Goal: Information Seeking & Learning: Learn about a topic

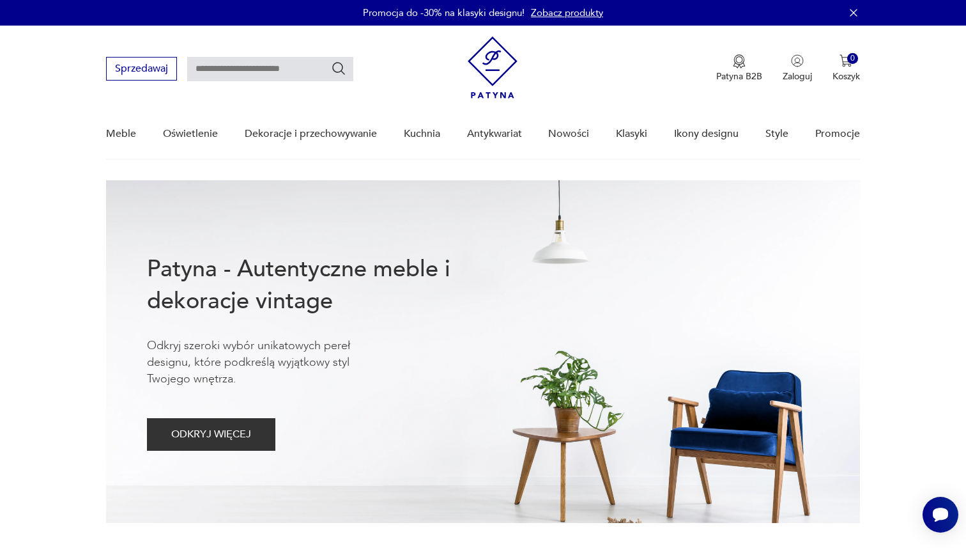
click at [233, 65] on input "text" at bounding box center [270, 69] width 166 height 24
type input "*****"
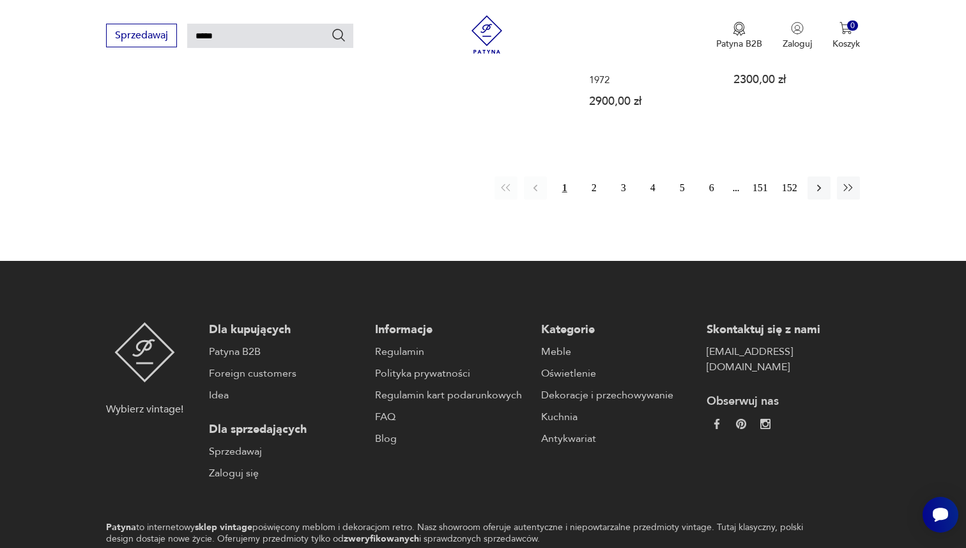
scroll to position [1180, 0]
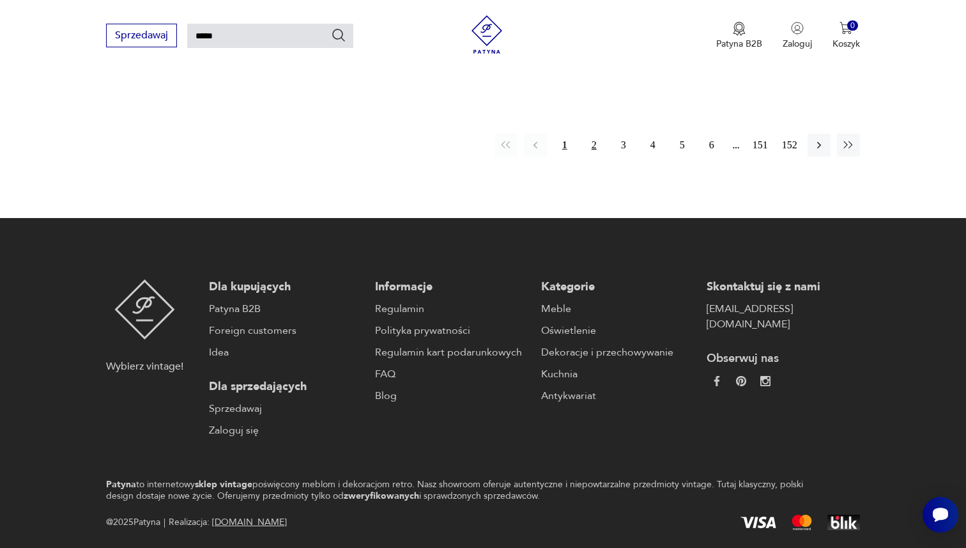
click at [594, 134] on button "2" at bounding box center [594, 145] width 23 height 23
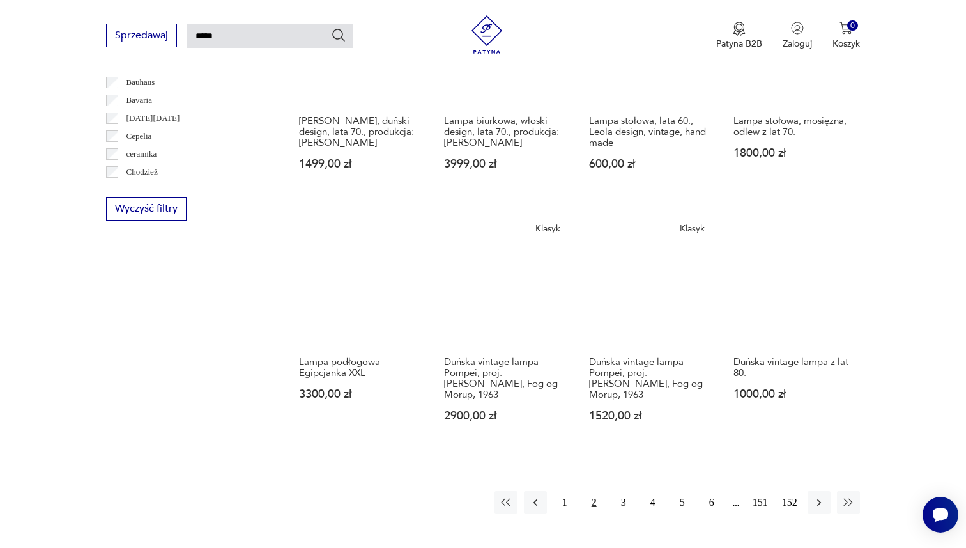
scroll to position [828, 0]
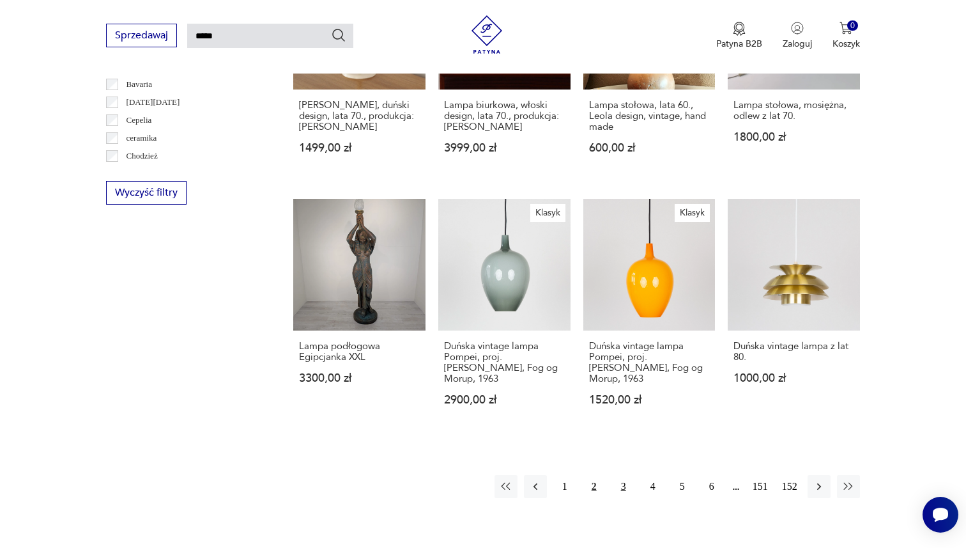
click at [622, 488] on button "3" at bounding box center [623, 486] width 23 height 23
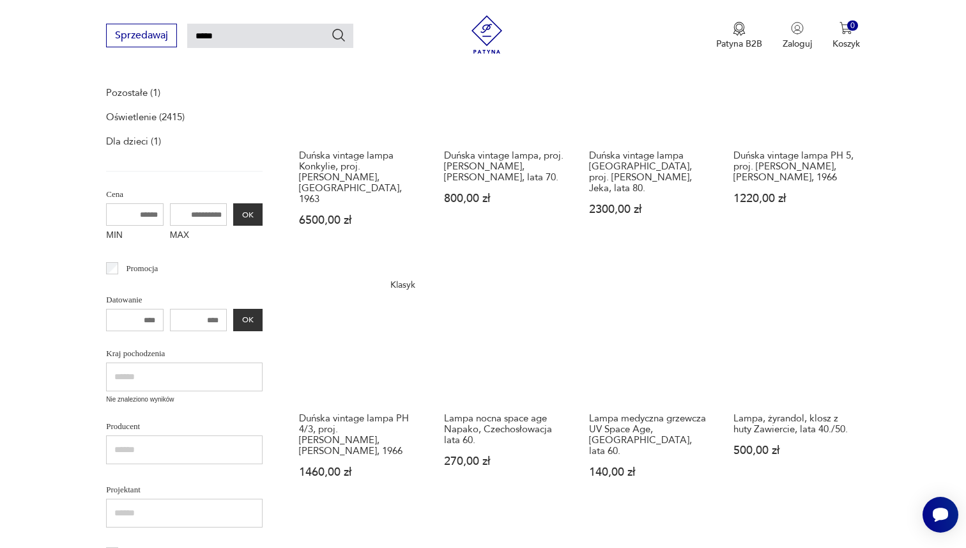
scroll to position [364, 0]
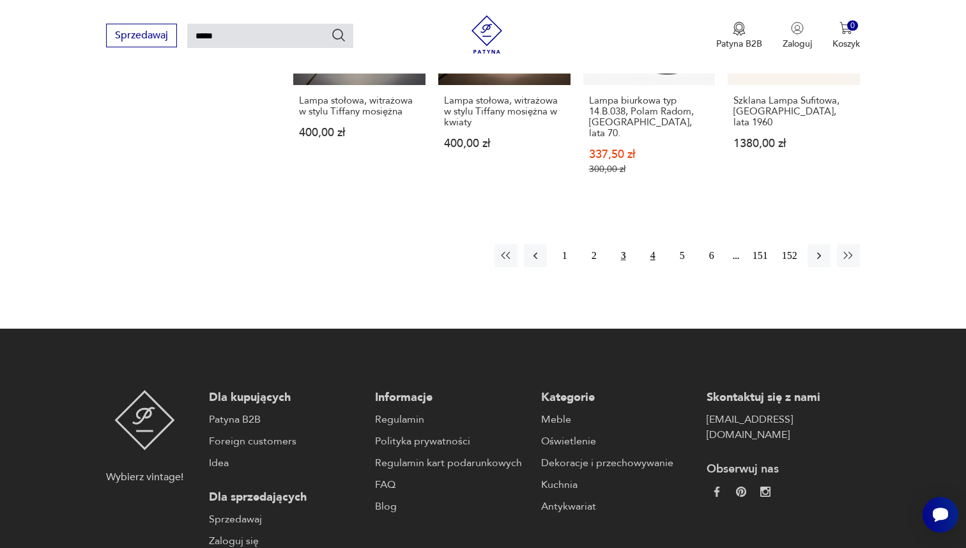
click at [654, 244] on button "4" at bounding box center [653, 255] width 23 height 23
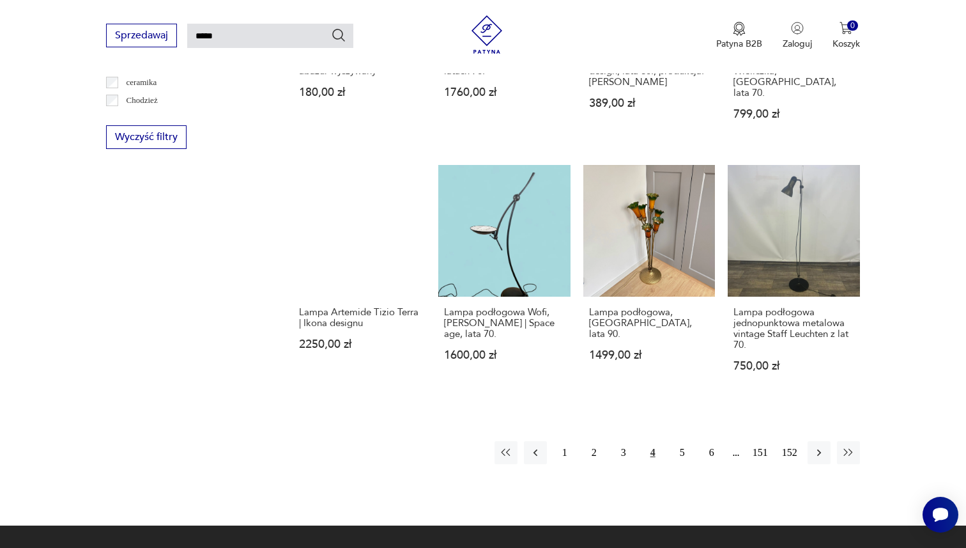
scroll to position [927, 0]
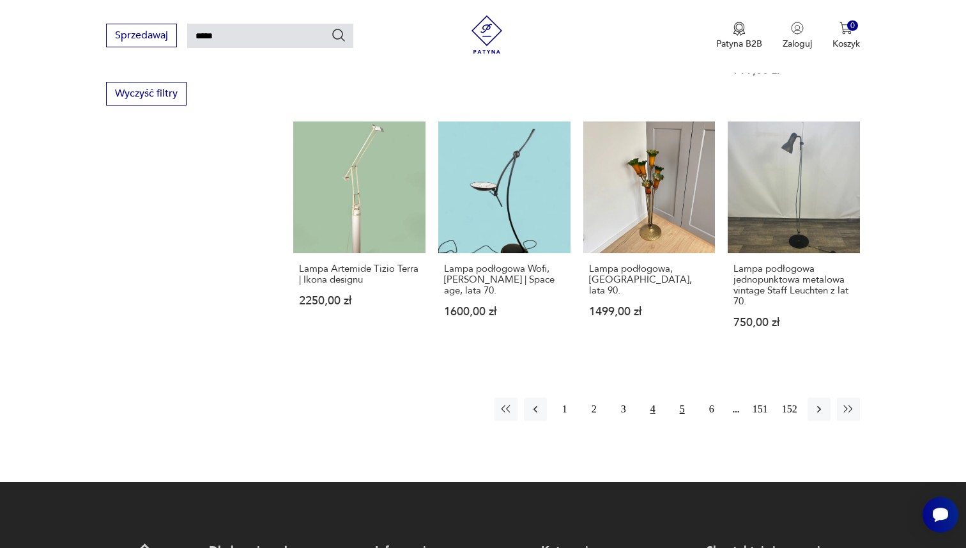
click at [681, 397] on button "5" at bounding box center [682, 408] width 23 height 23
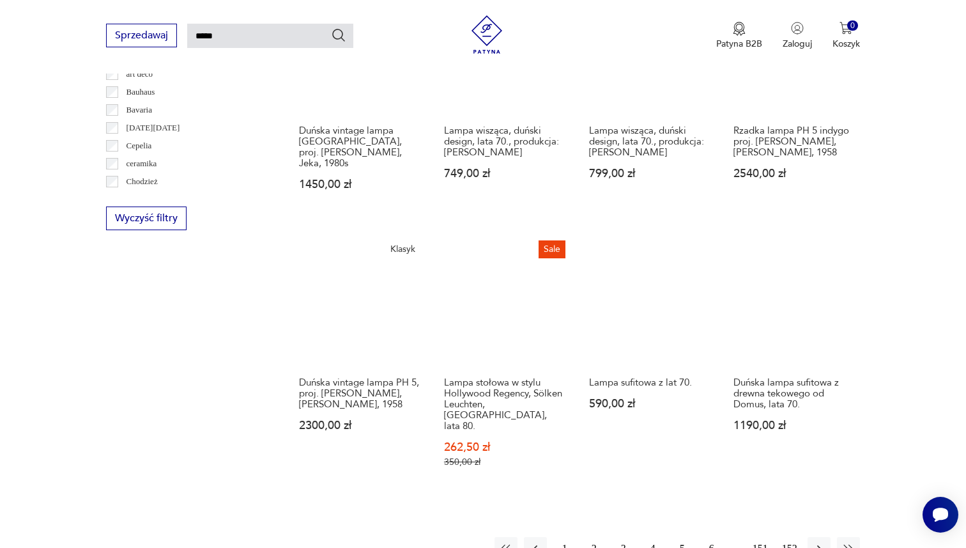
scroll to position [813, 0]
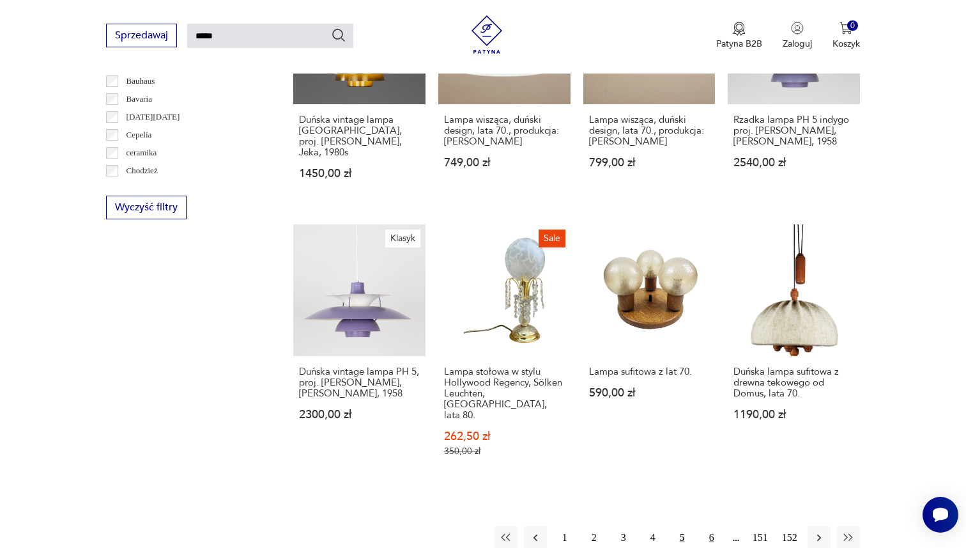
click at [707, 526] on button "6" at bounding box center [711, 537] width 23 height 23
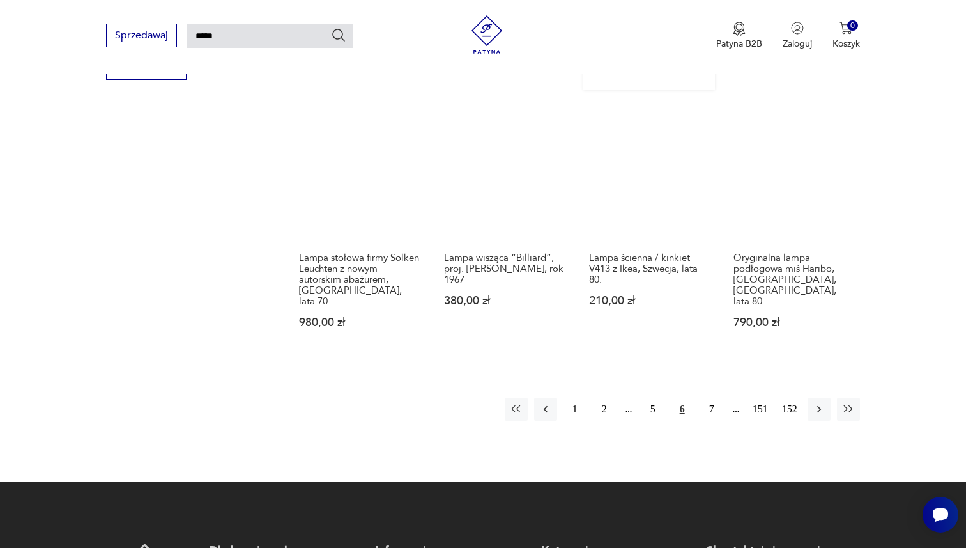
scroll to position [1001, 0]
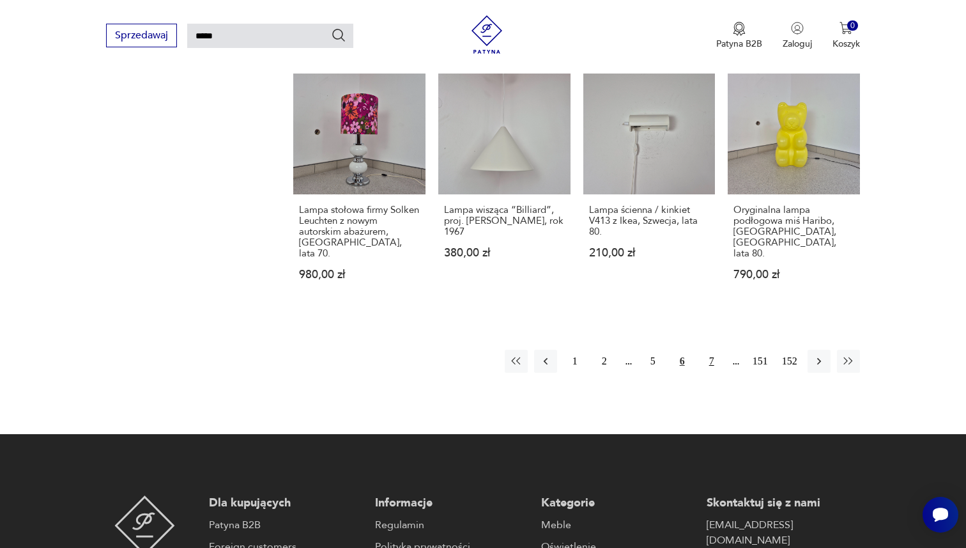
click at [710, 350] on button "7" at bounding box center [711, 361] width 23 height 23
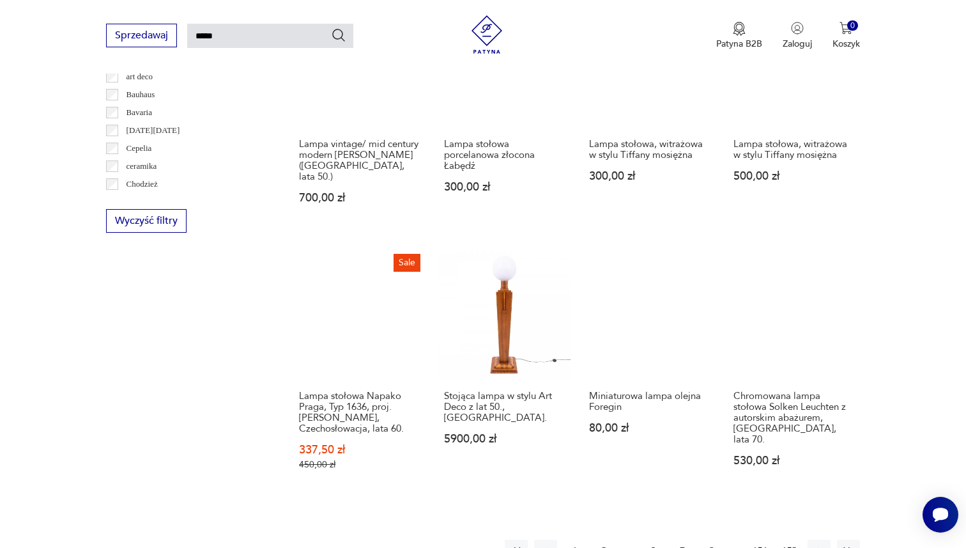
scroll to position [829, 0]
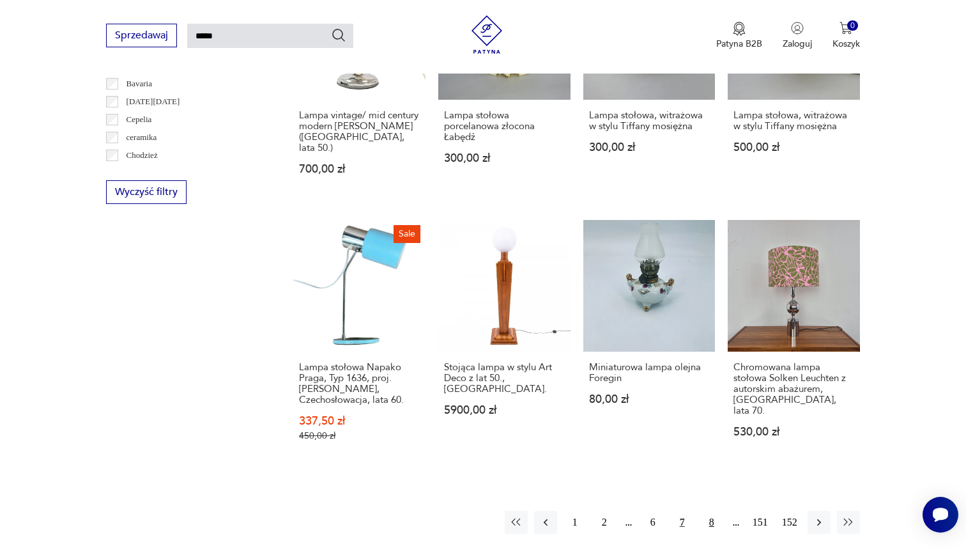
click at [704, 514] on button "8" at bounding box center [711, 522] width 23 height 23
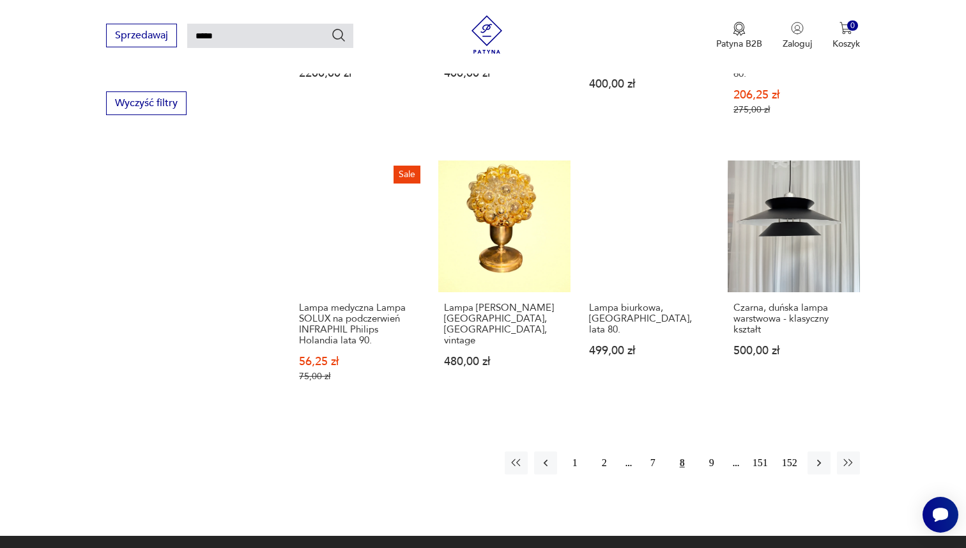
scroll to position [978, 0]
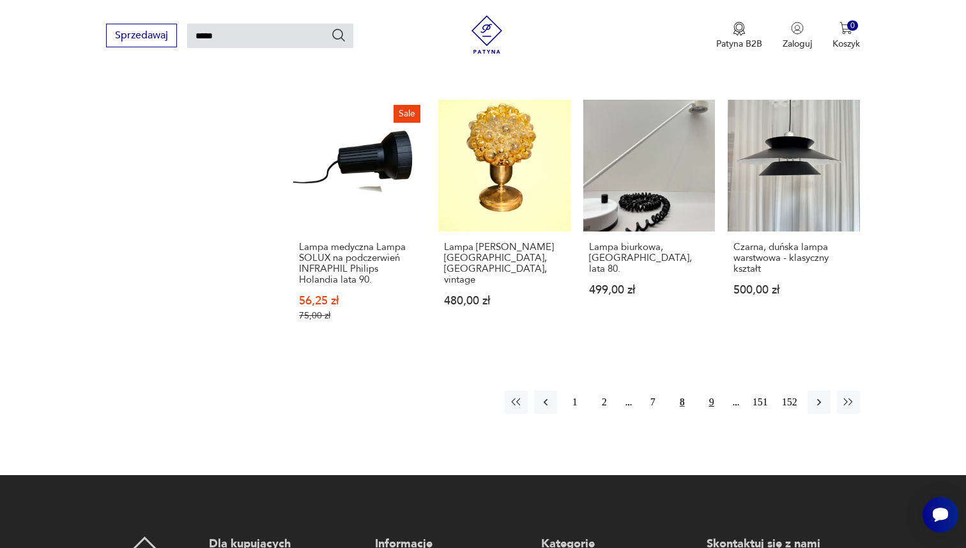
click at [713, 390] on button "9" at bounding box center [711, 401] width 23 height 23
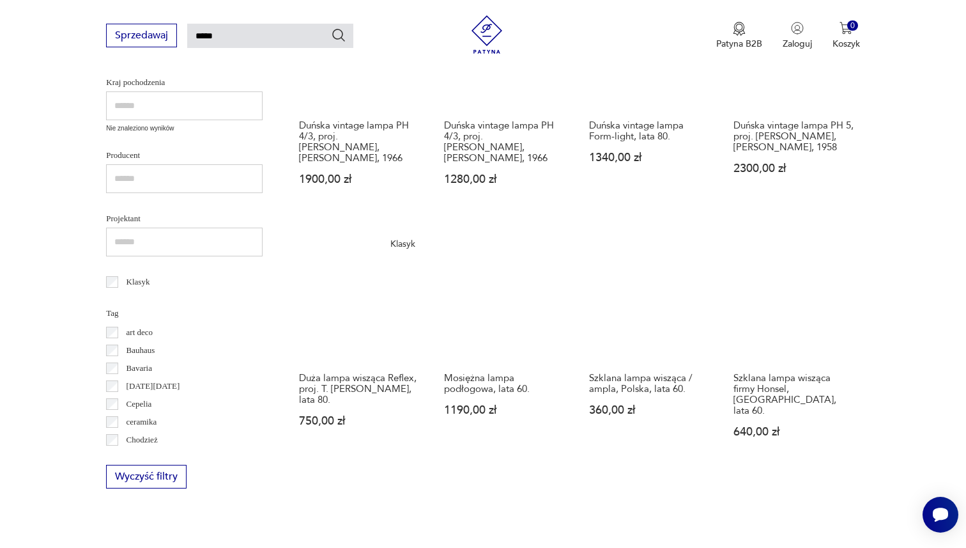
scroll to position [742, 0]
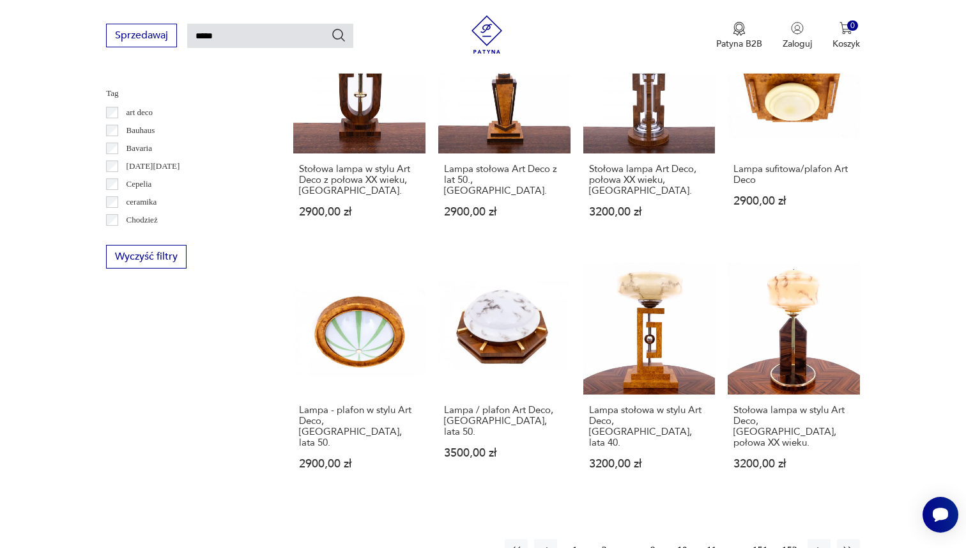
scroll to position [986, 0]
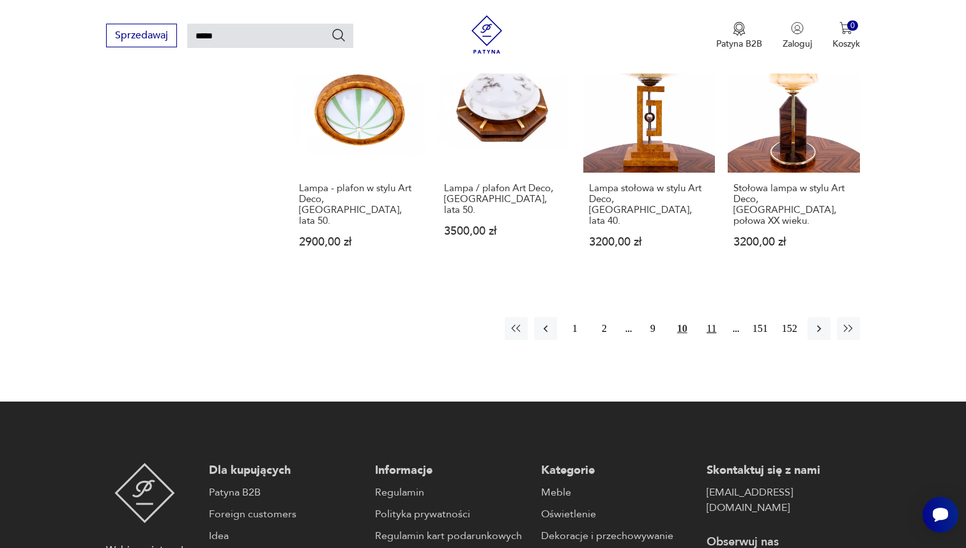
click at [710, 317] on button "11" at bounding box center [711, 328] width 23 height 23
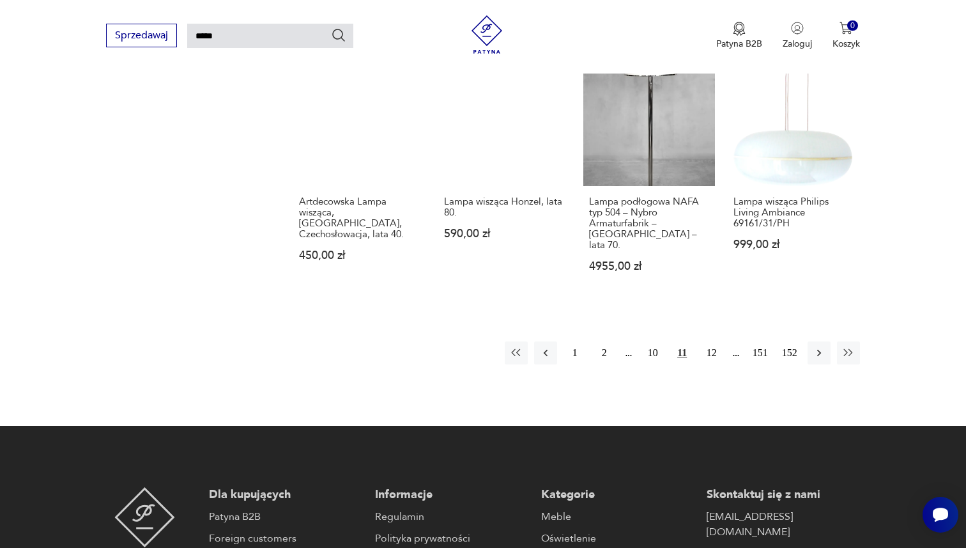
scroll to position [1051, 0]
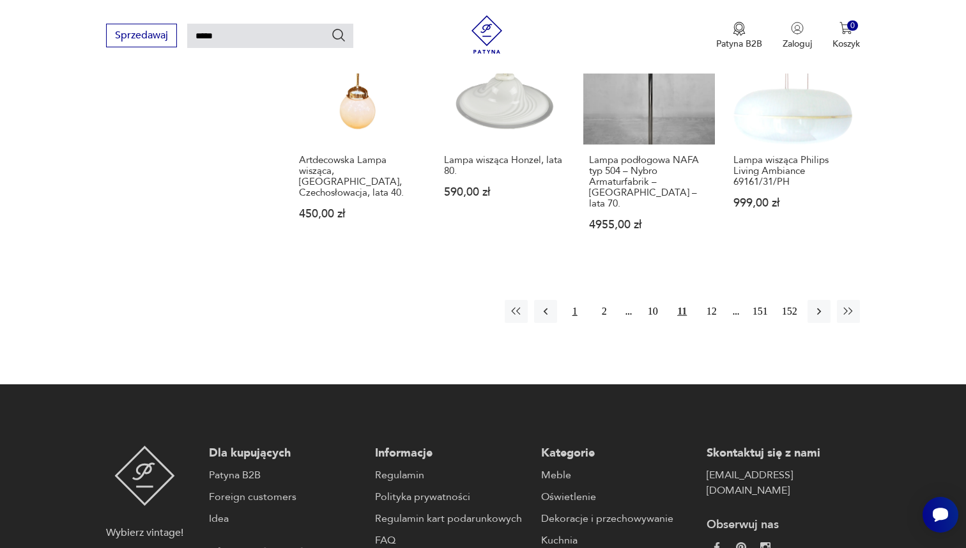
click at [580, 300] on button "1" at bounding box center [575, 311] width 23 height 23
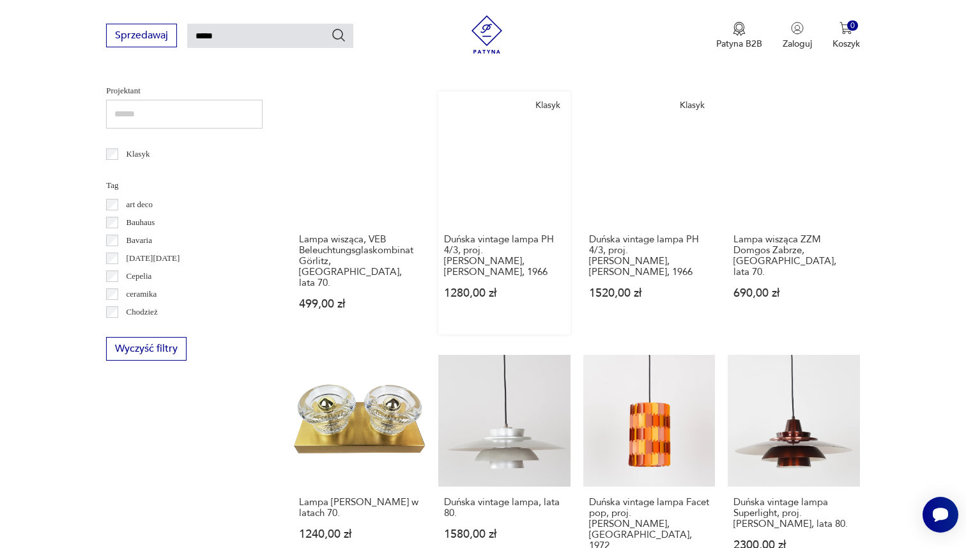
scroll to position [816, 0]
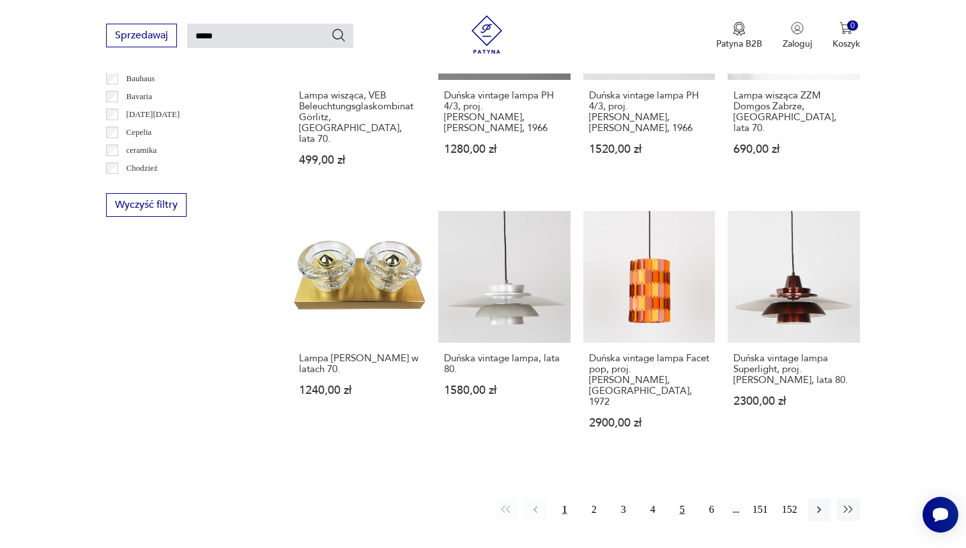
click at [678, 498] on button "5" at bounding box center [682, 509] width 23 height 23
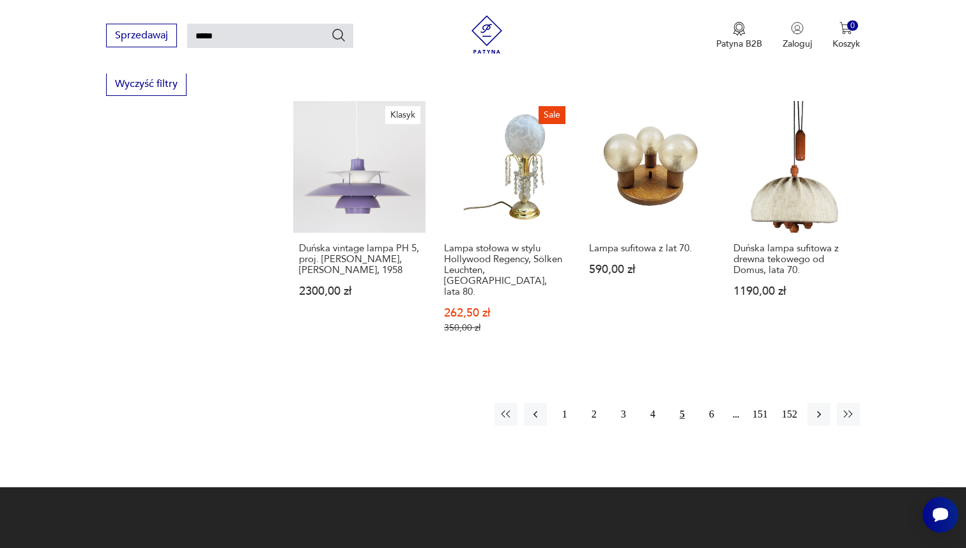
scroll to position [1022, 0]
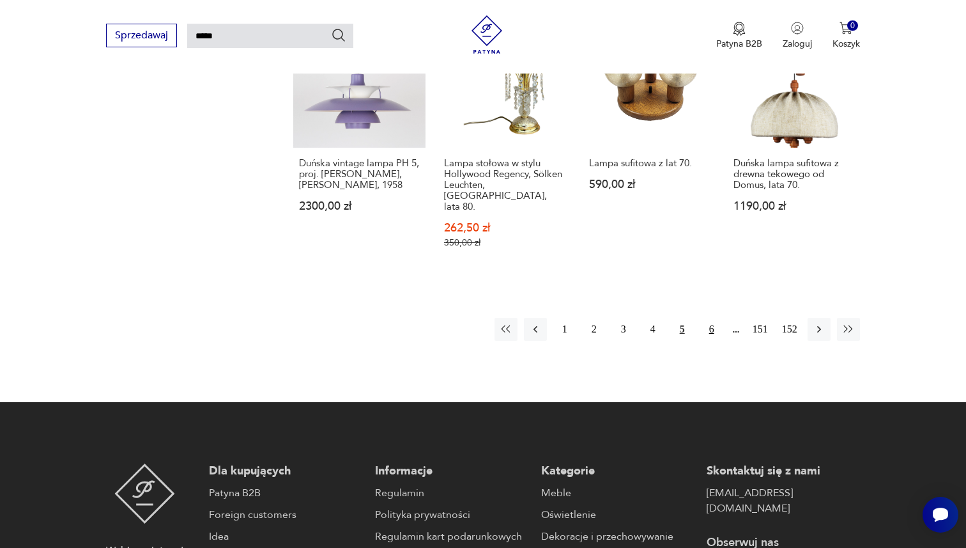
click at [707, 318] on button "6" at bounding box center [711, 329] width 23 height 23
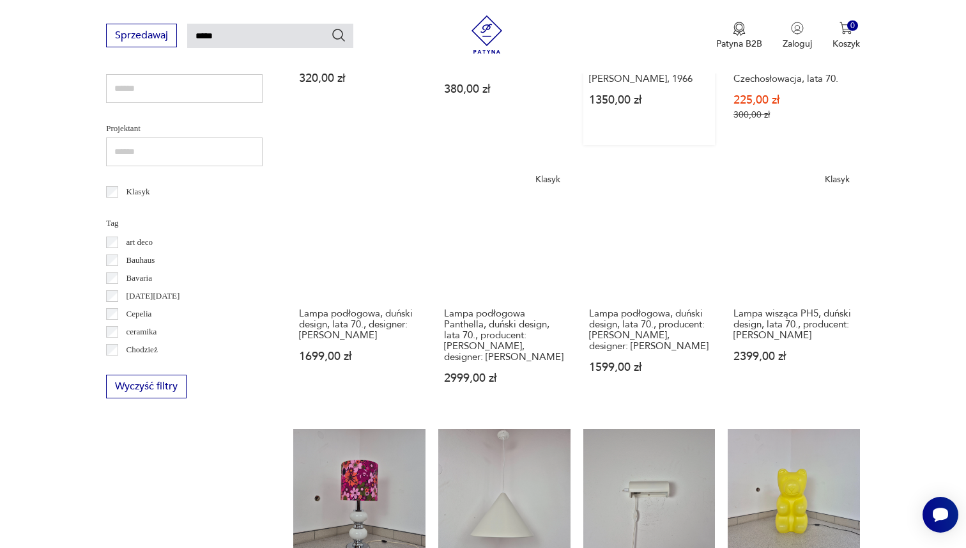
scroll to position [815, 0]
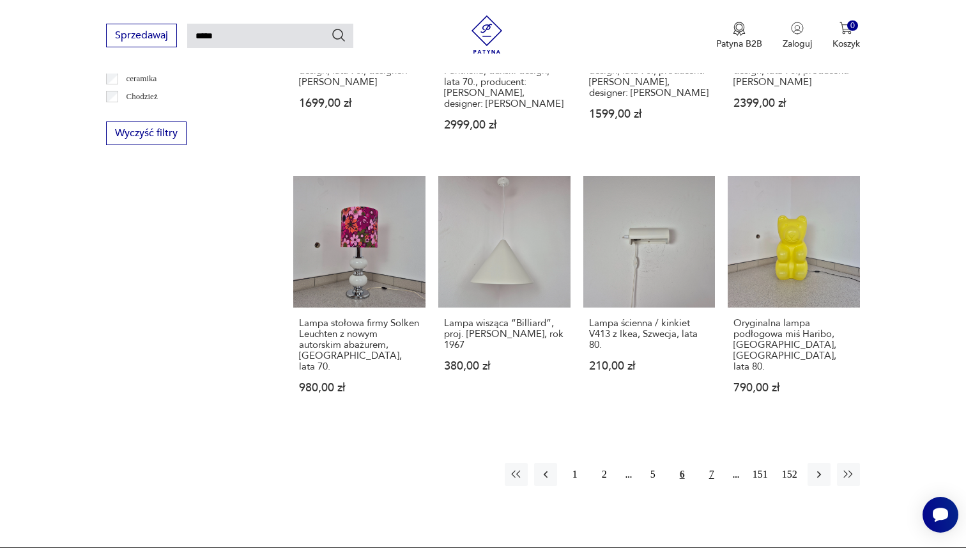
click at [712, 463] on button "7" at bounding box center [711, 474] width 23 height 23
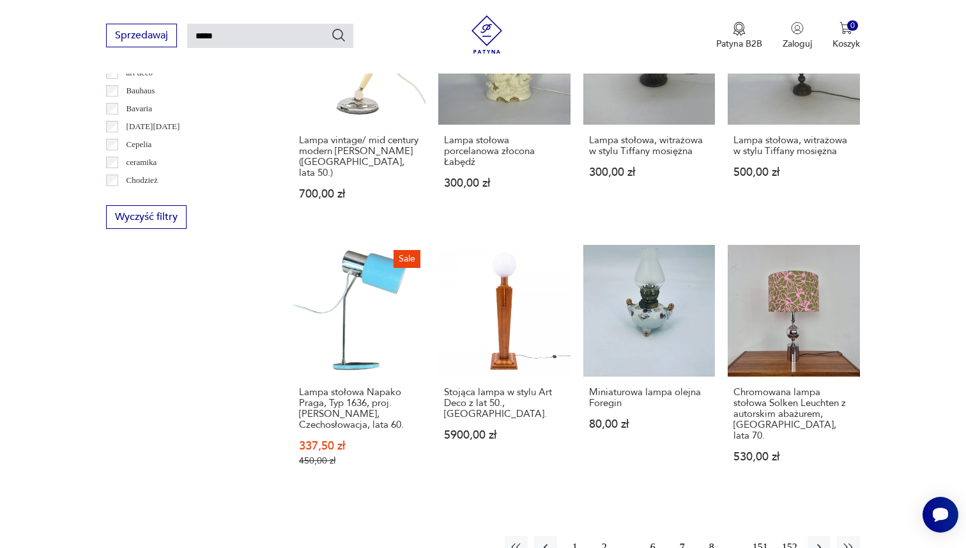
scroll to position [872, 0]
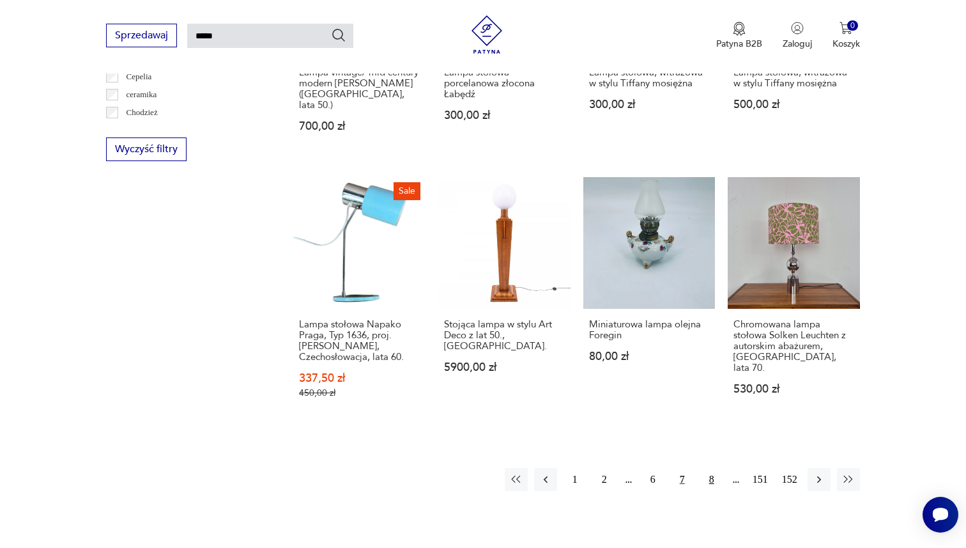
click at [705, 470] on button "8" at bounding box center [711, 479] width 23 height 23
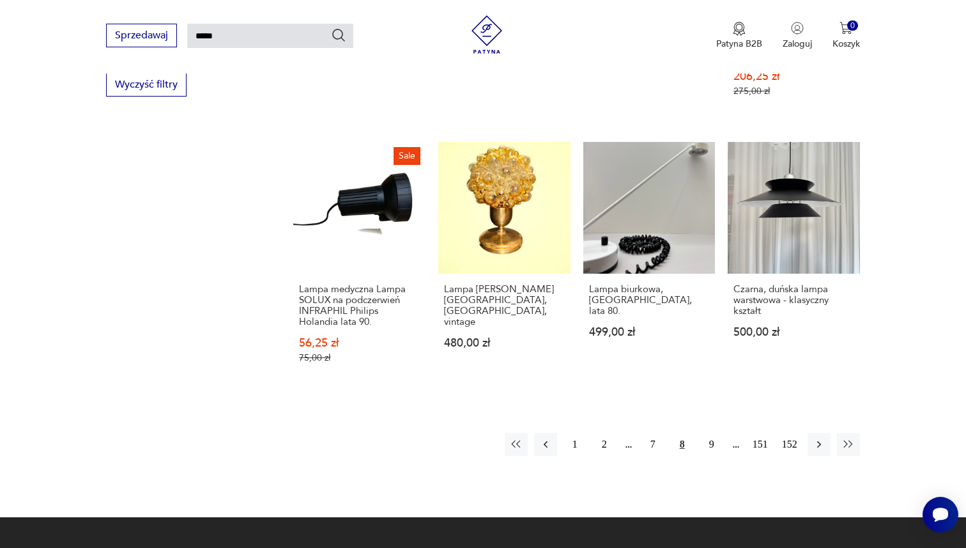
scroll to position [1037, 0]
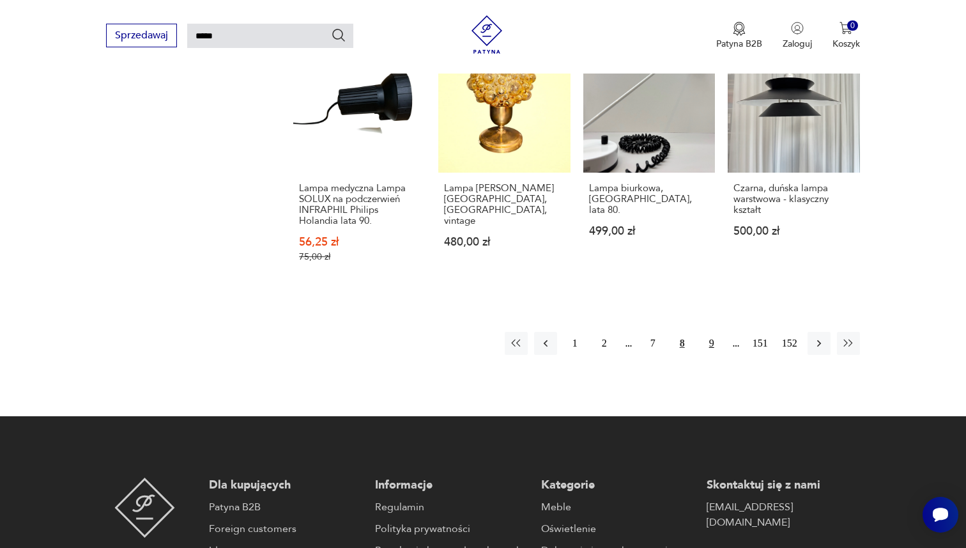
click at [709, 332] on button "9" at bounding box center [711, 343] width 23 height 23
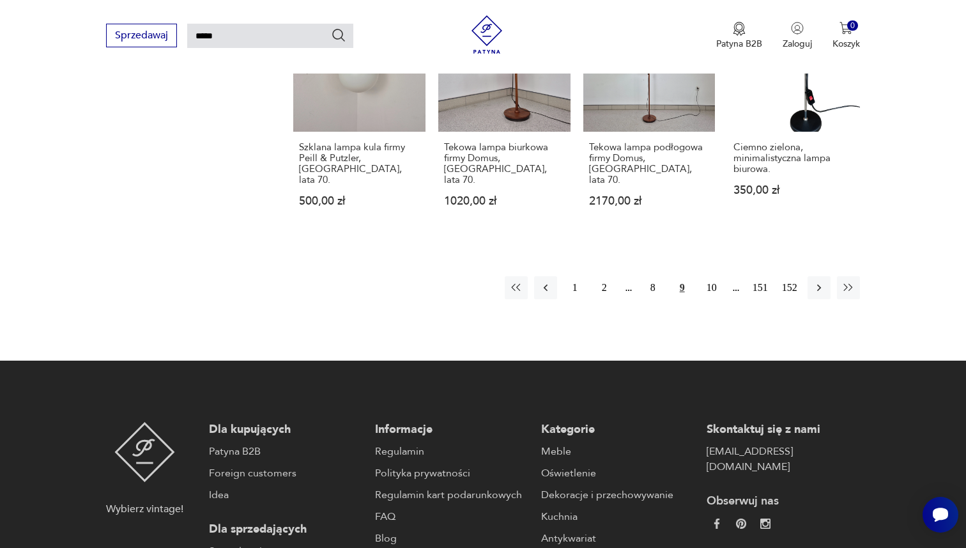
scroll to position [1044, 0]
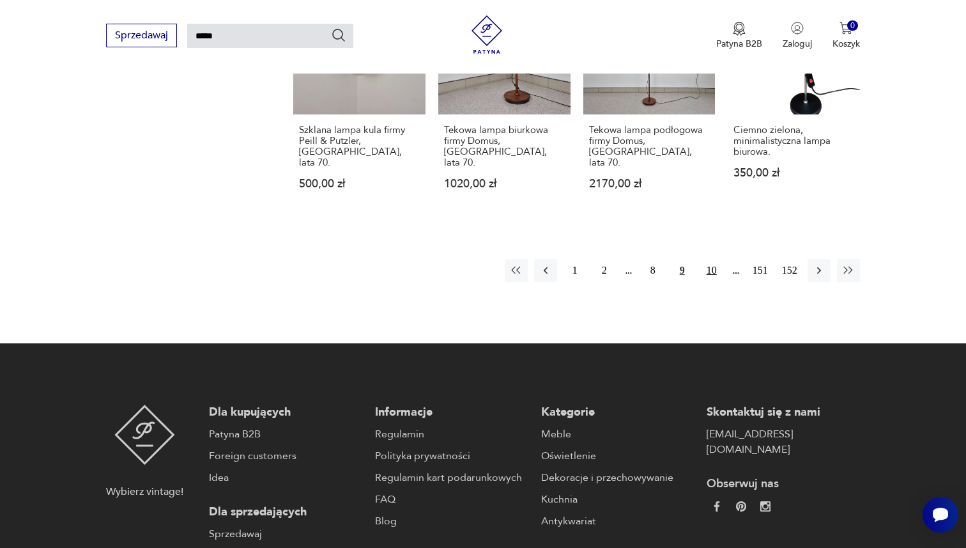
click at [716, 259] on button "10" at bounding box center [711, 270] width 23 height 23
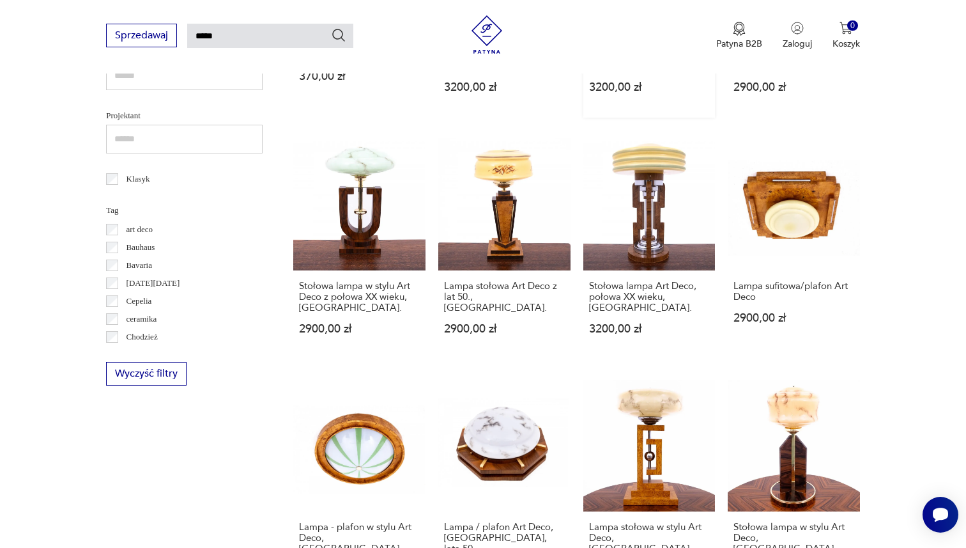
scroll to position [854, 0]
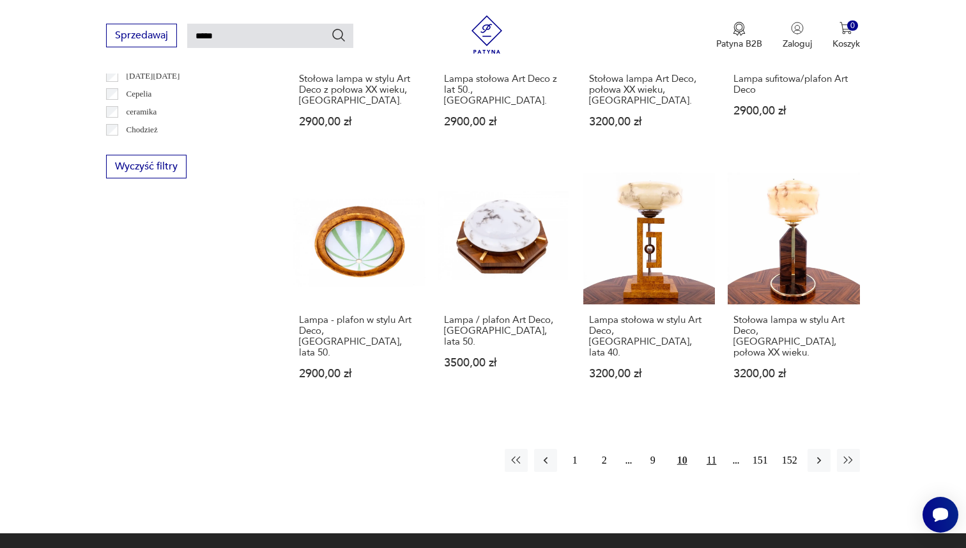
click at [700, 449] on button "11" at bounding box center [711, 460] width 23 height 23
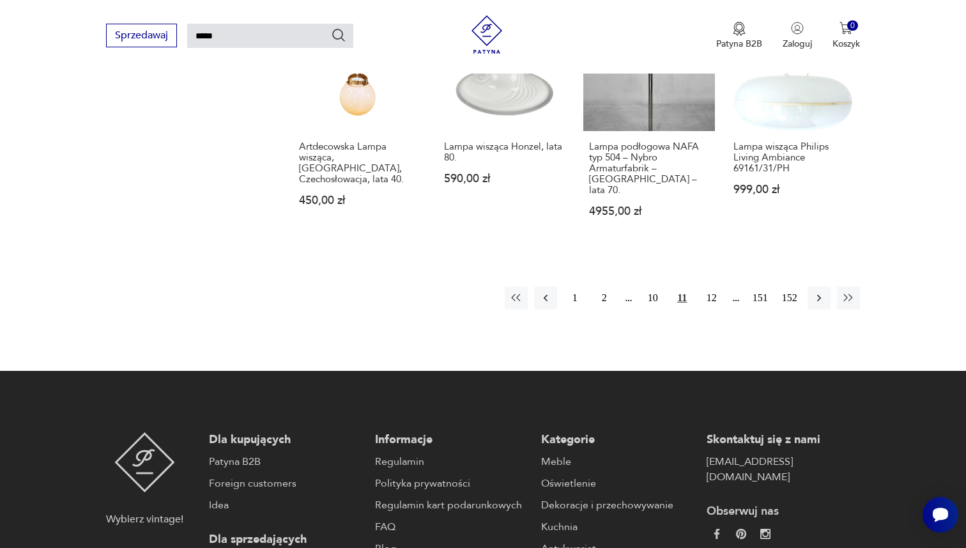
scroll to position [1202, 0]
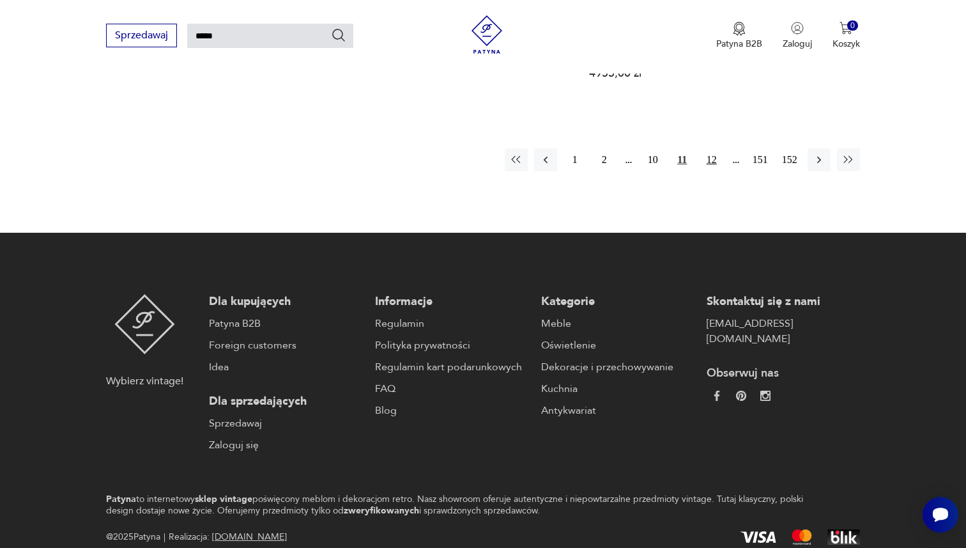
click at [707, 148] on button "12" at bounding box center [711, 159] width 23 height 23
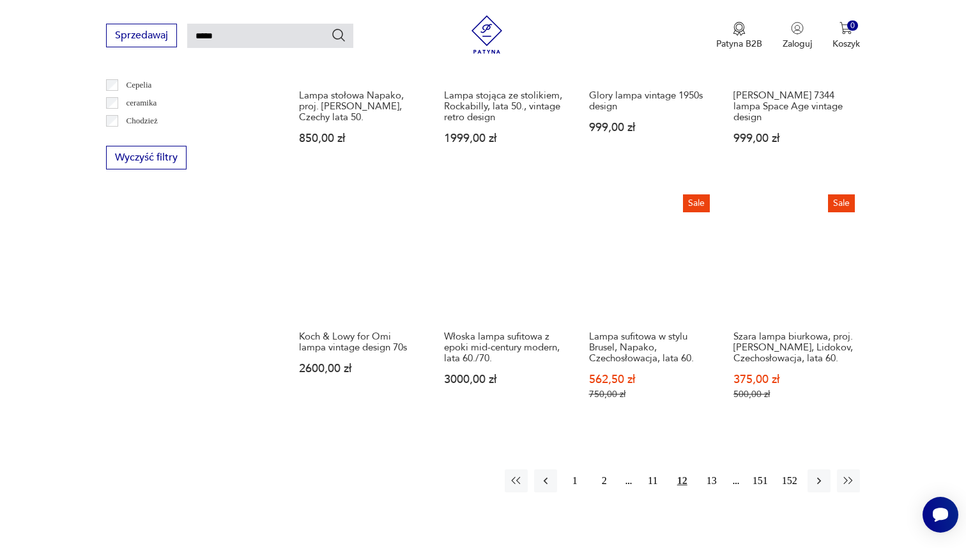
scroll to position [865, 0]
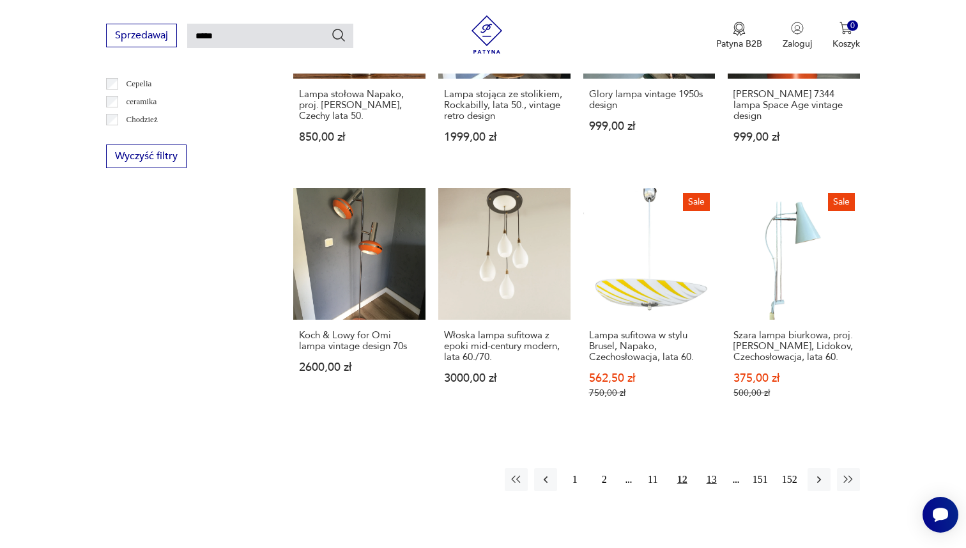
click at [712, 468] on button "13" at bounding box center [711, 479] width 23 height 23
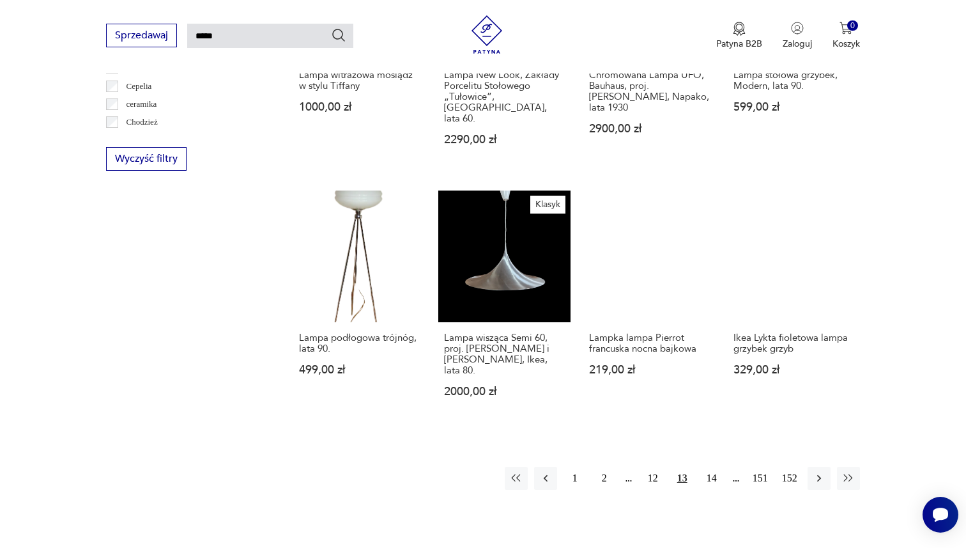
scroll to position [1016, 0]
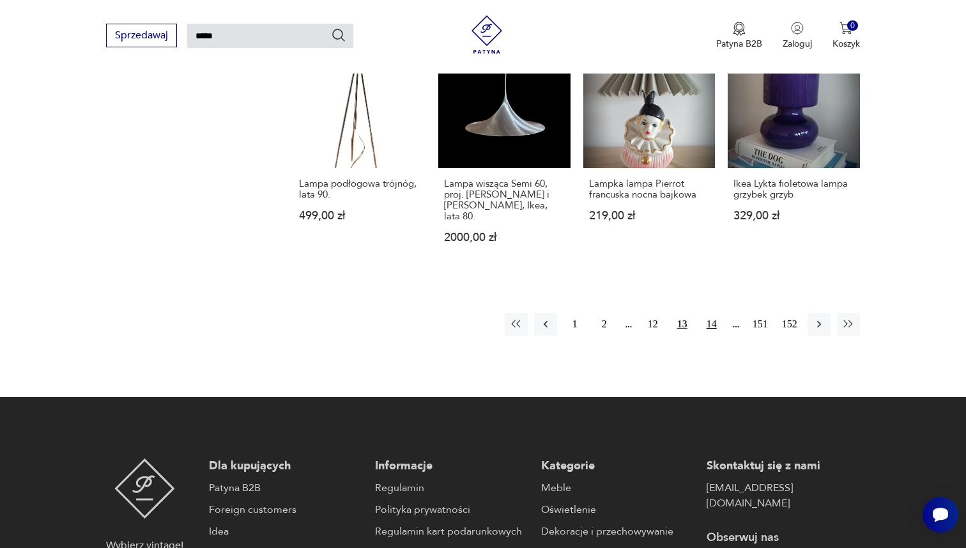
click at [709, 312] on button "14" at bounding box center [711, 323] width 23 height 23
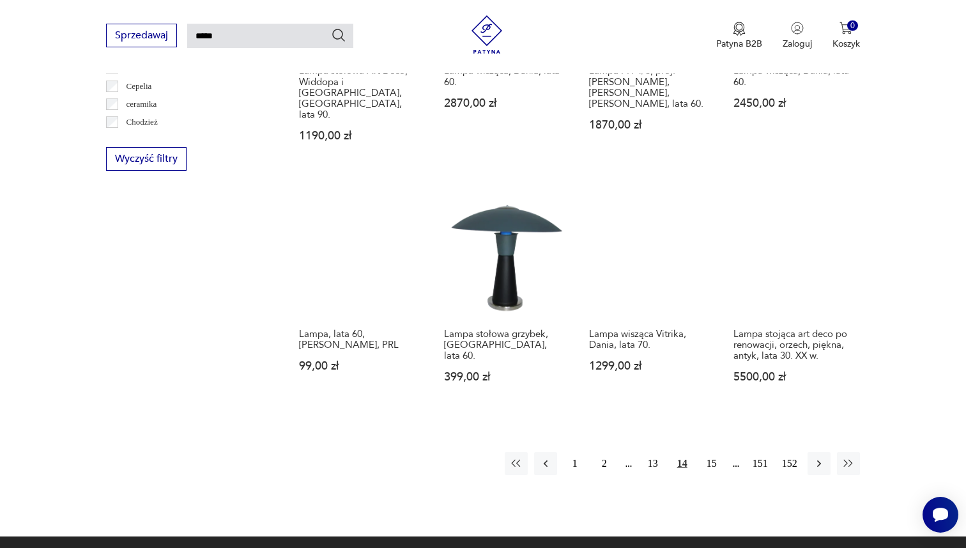
scroll to position [864, 0]
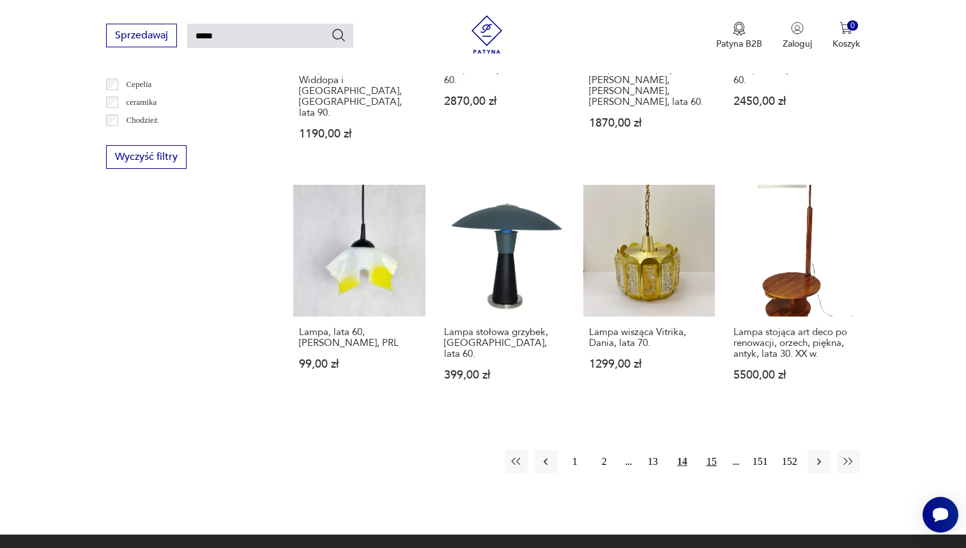
click at [710, 450] on button "15" at bounding box center [711, 461] width 23 height 23
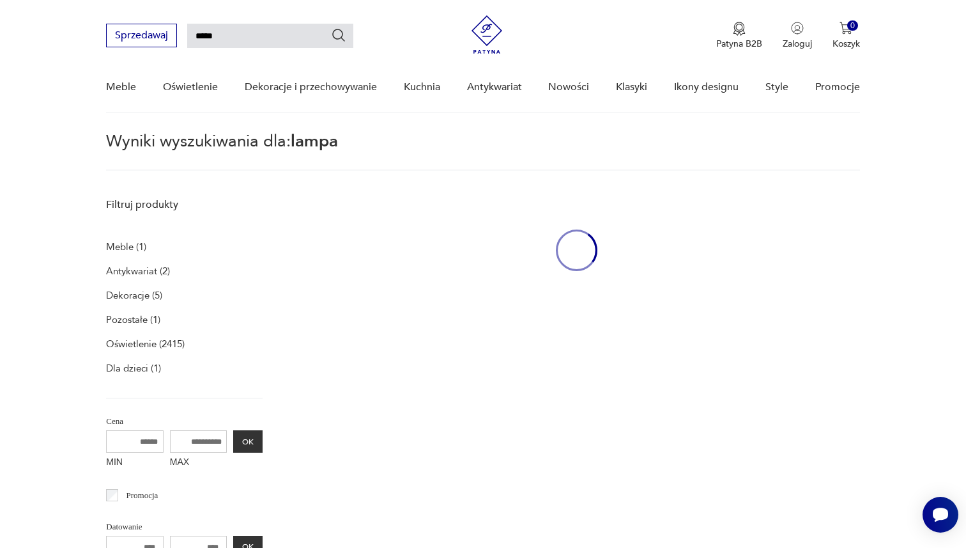
scroll to position [45, 0]
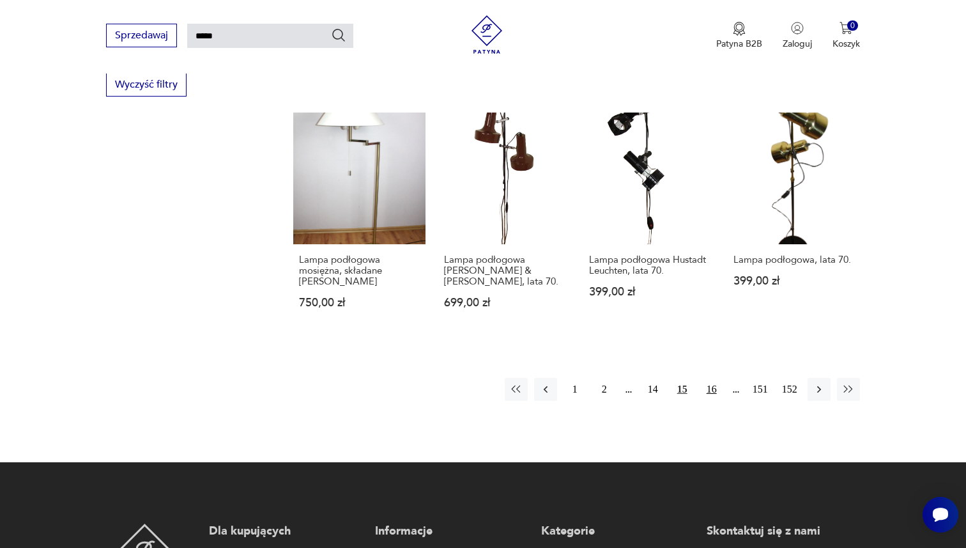
click at [703, 378] on button "16" at bounding box center [711, 389] width 23 height 23
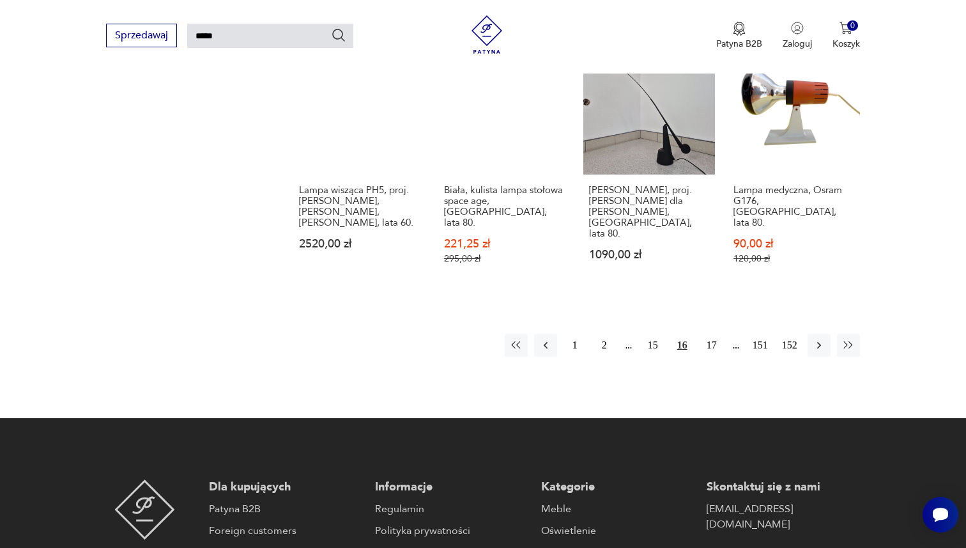
scroll to position [1087, 0]
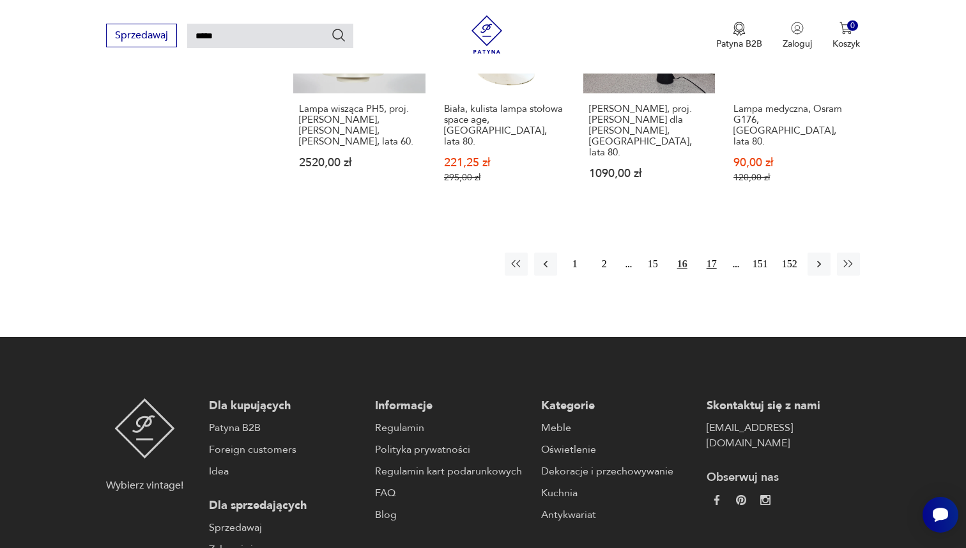
click at [714, 252] on button "17" at bounding box center [711, 263] width 23 height 23
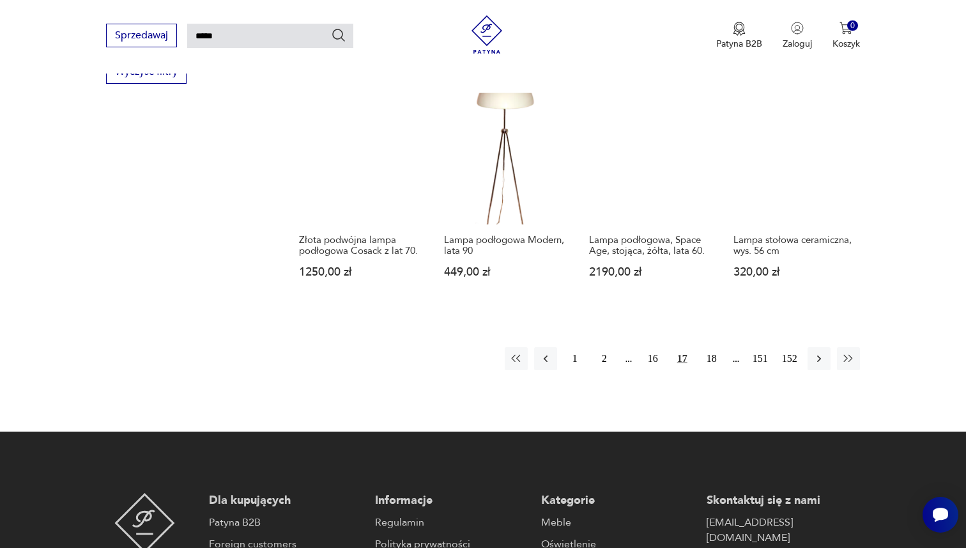
scroll to position [1092, 0]
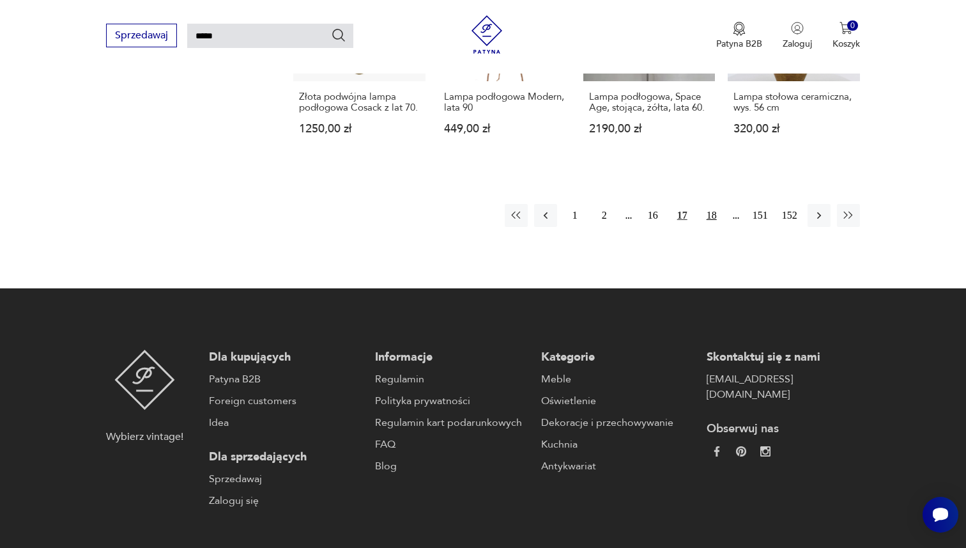
click at [711, 204] on button "18" at bounding box center [711, 215] width 23 height 23
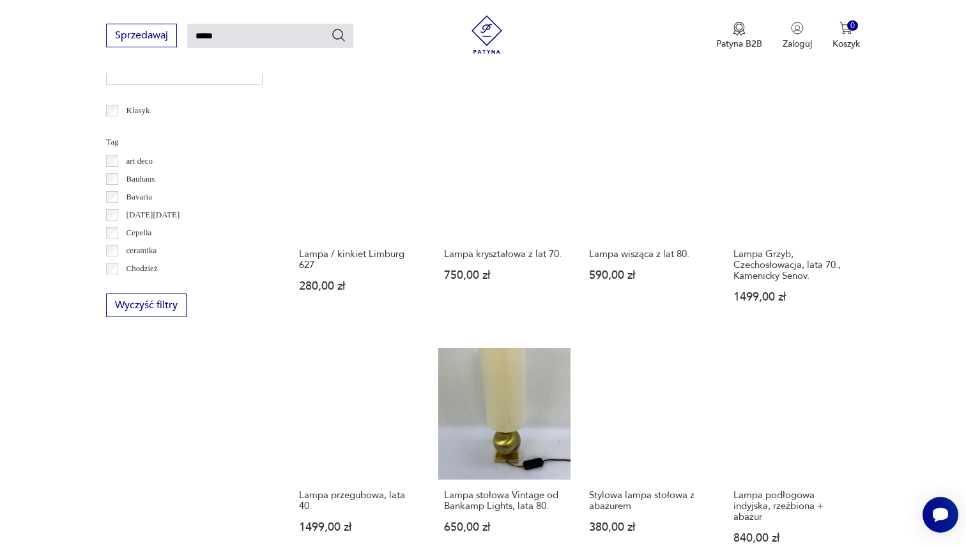
scroll to position [891, 0]
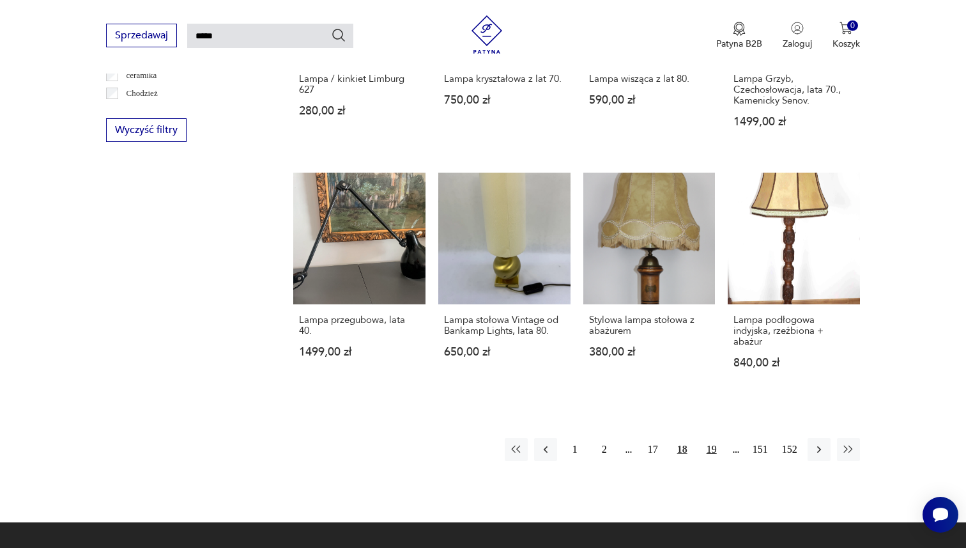
click at [714, 438] on button "19" at bounding box center [711, 449] width 23 height 23
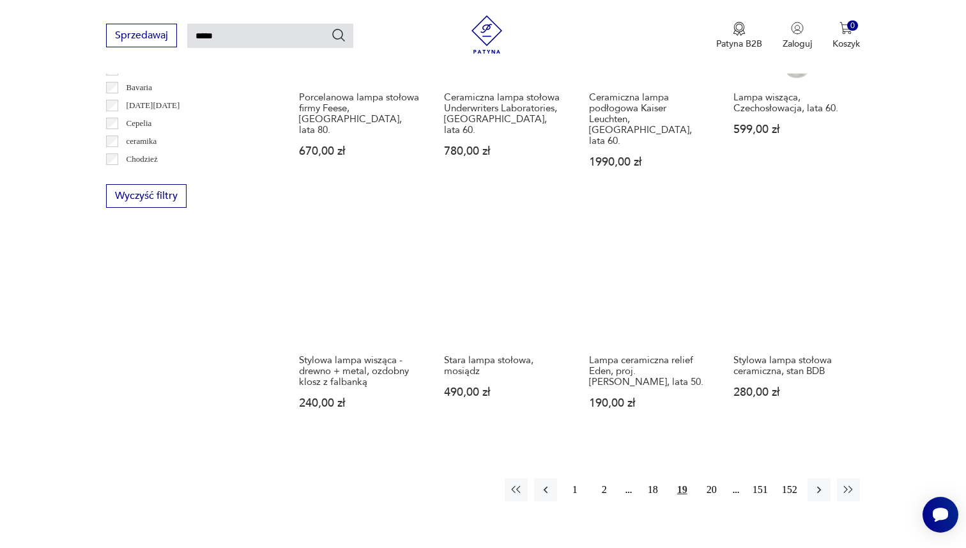
scroll to position [842, 0]
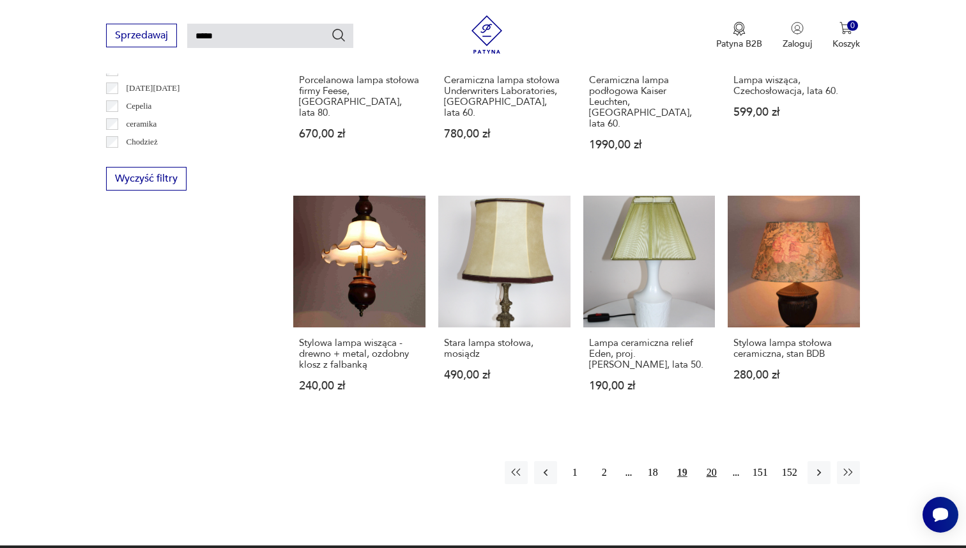
click at [712, 461] on button "20" at bounding box center [711, 472] width 23 height 23
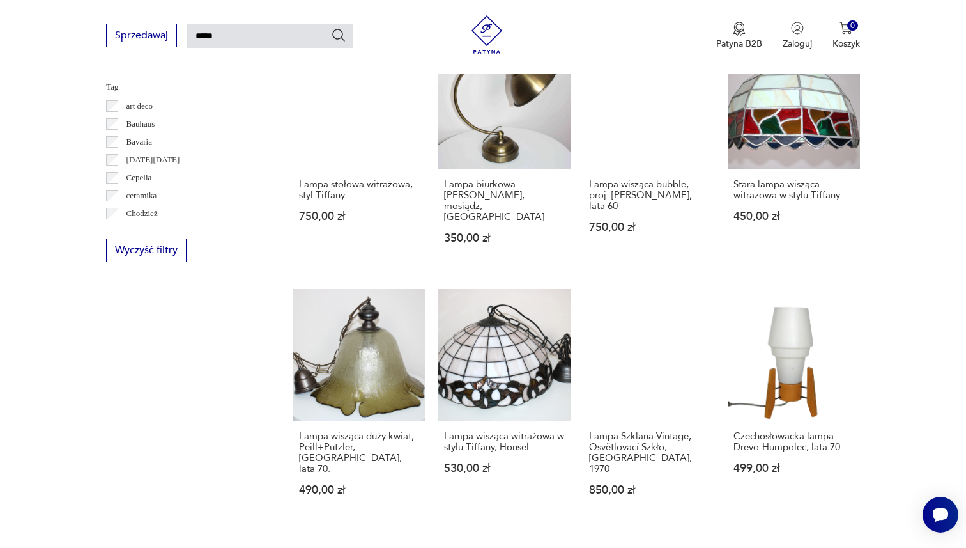
scroll to position [821, 0]
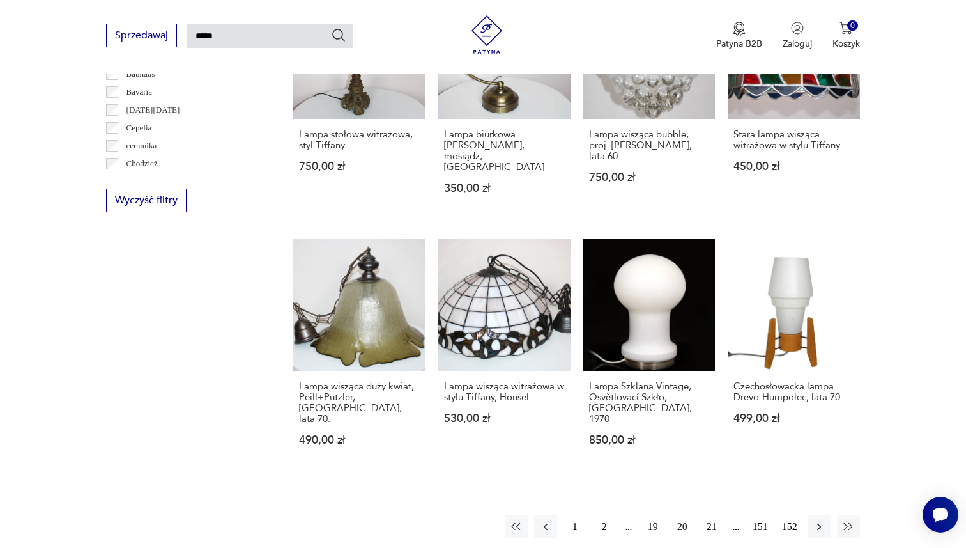
click at [707, 515] on button "21" at bounding box center [711, 526] width 23 height 23
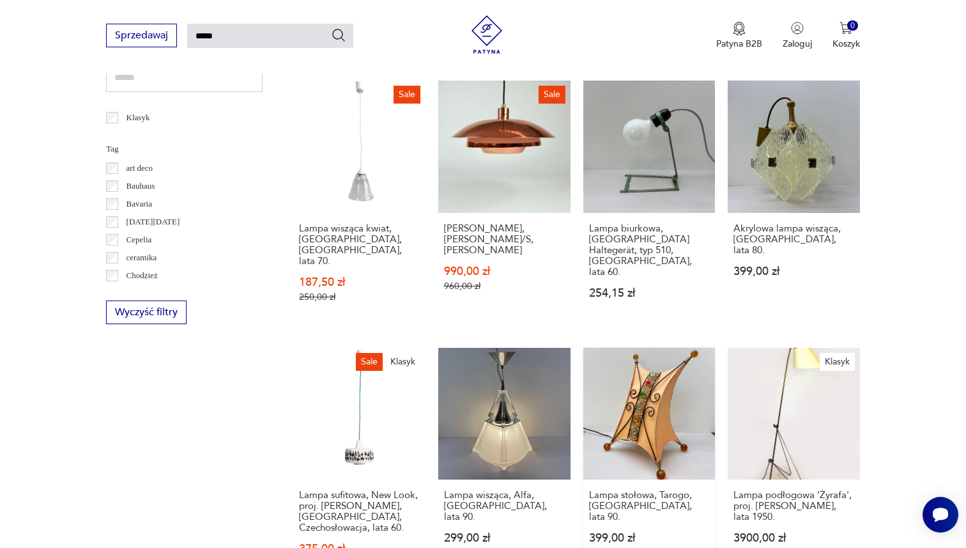
scroll to position [842, 0]
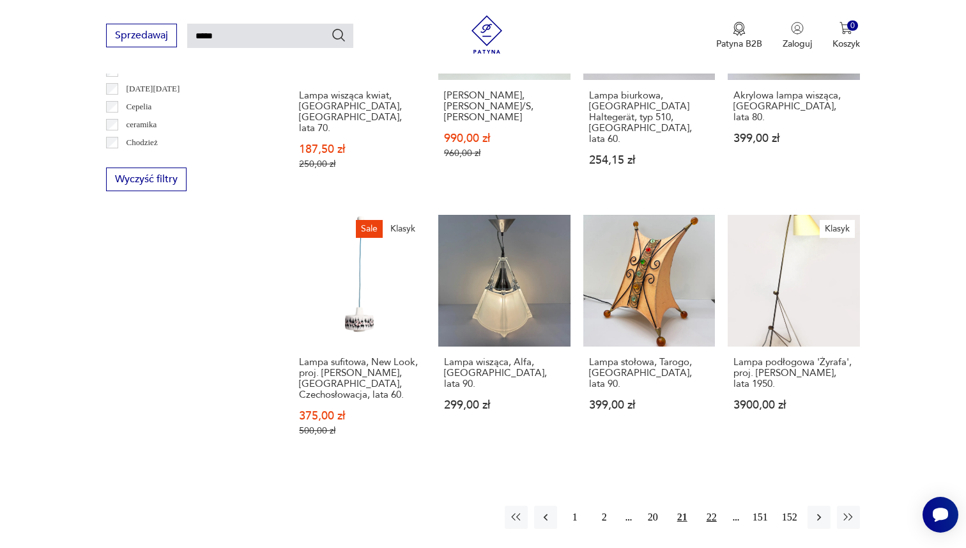
click at [710, 505] on button "22" at bounding box center [711, 516] width 23 height 23
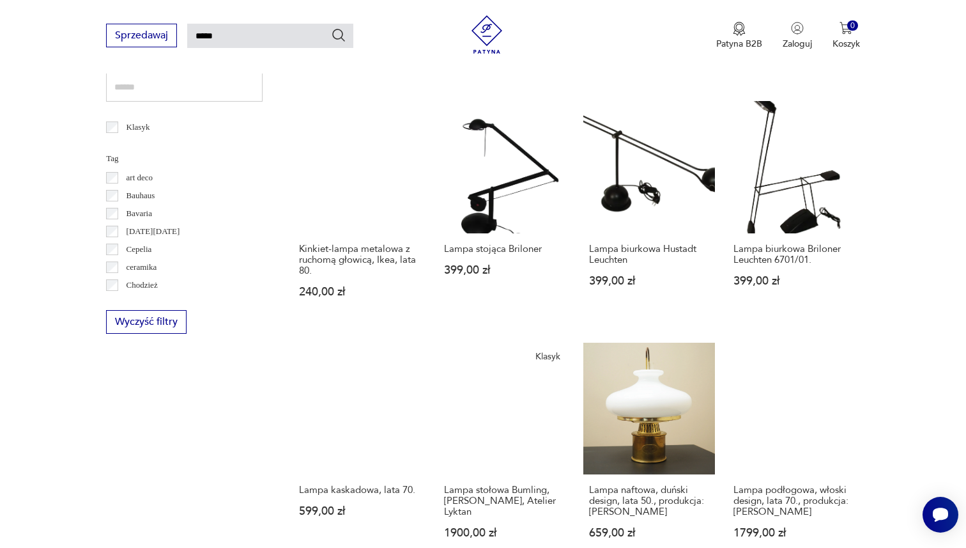
scroll to position [813, 0]
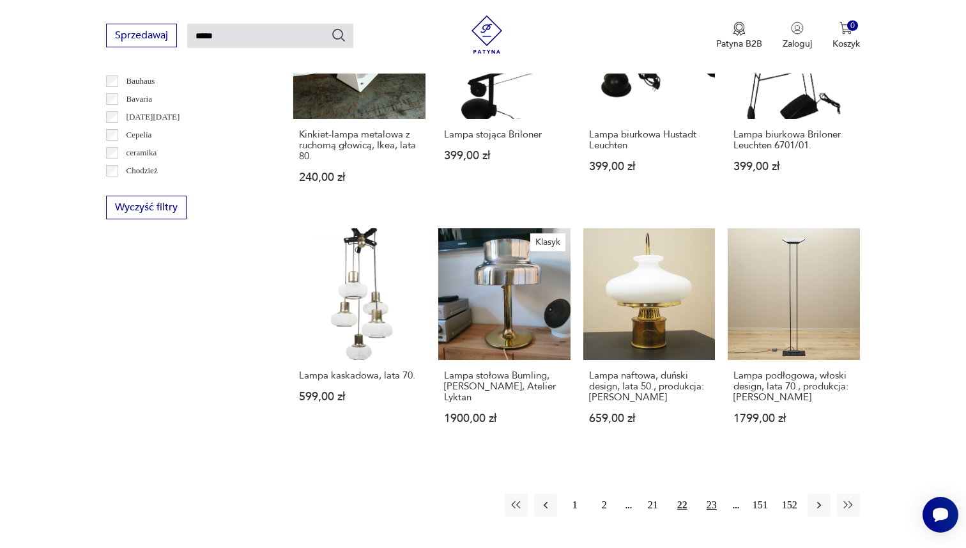
click at [712, 497] on button "23" at bounding box center [711, 504] width 23 height 23
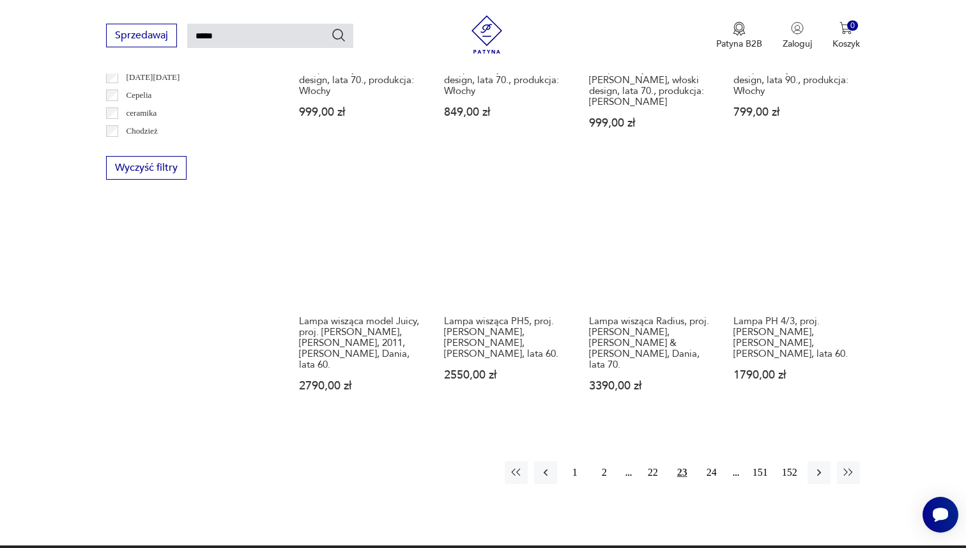
scroll to position [909, 0]
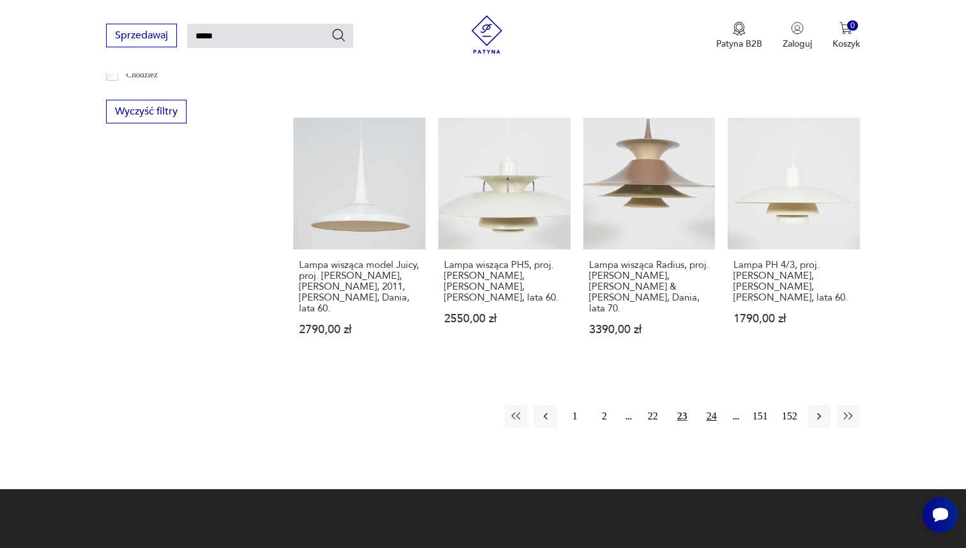
click at [708, 405] on button "24" at bounding box center [711, 416] width 23 height 23
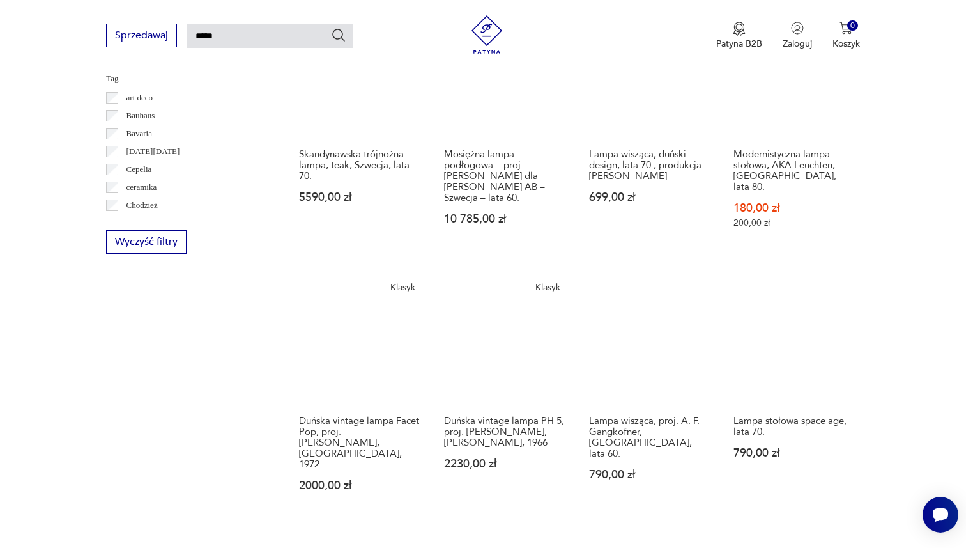
scroll to position [813, 0]
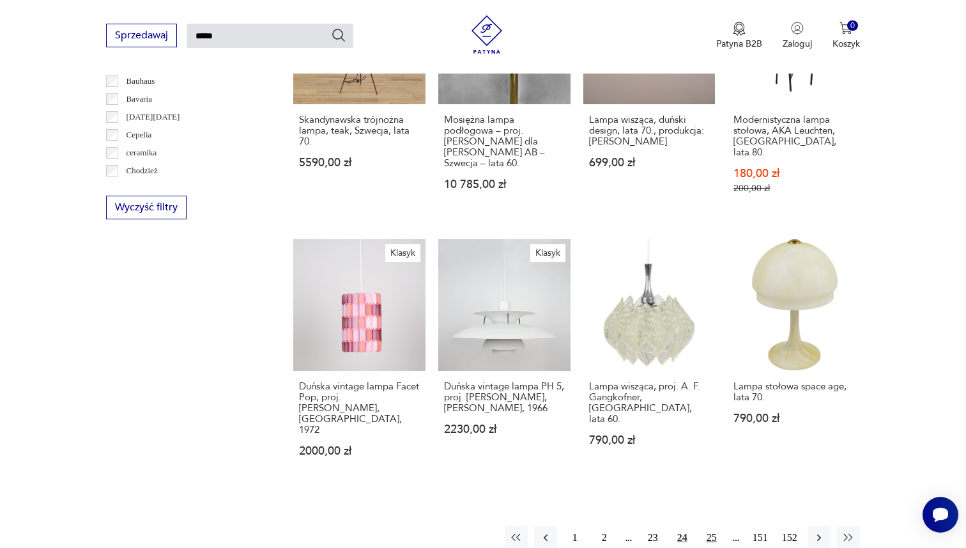
click at [712, 526] on button "25" at bounding box center [711, 537] width 23 height 23
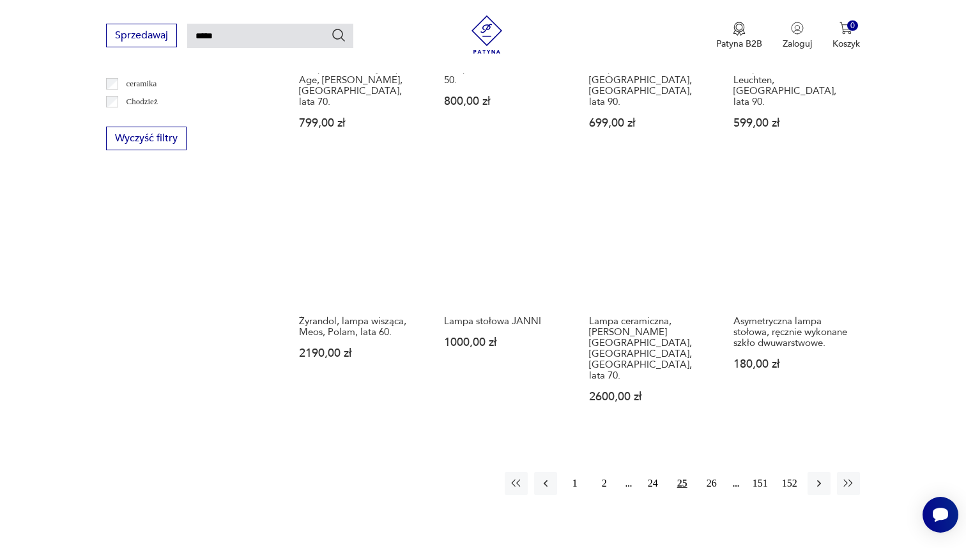
scroll to position [888, 0]
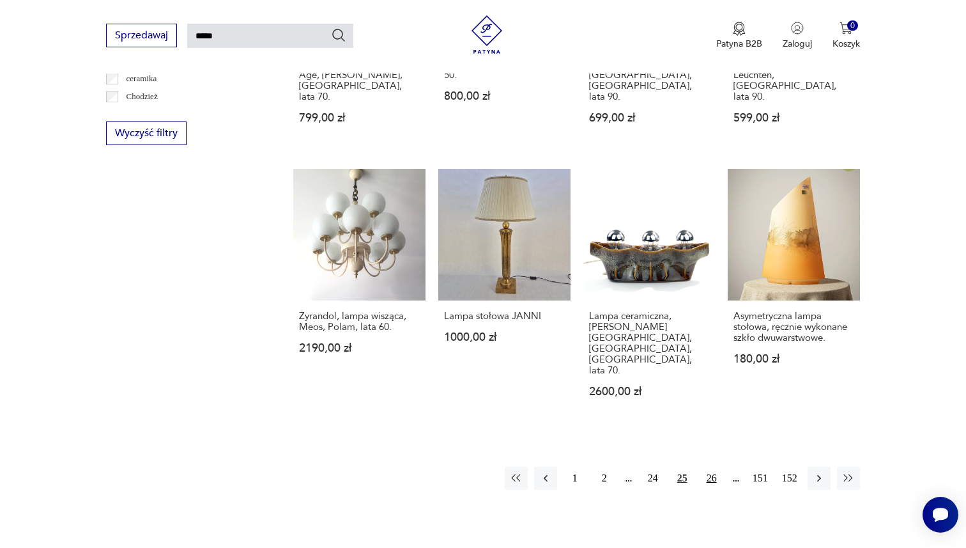
click at [713, 466] on button "26" at bounding box center [711, 477] width 23 height 23
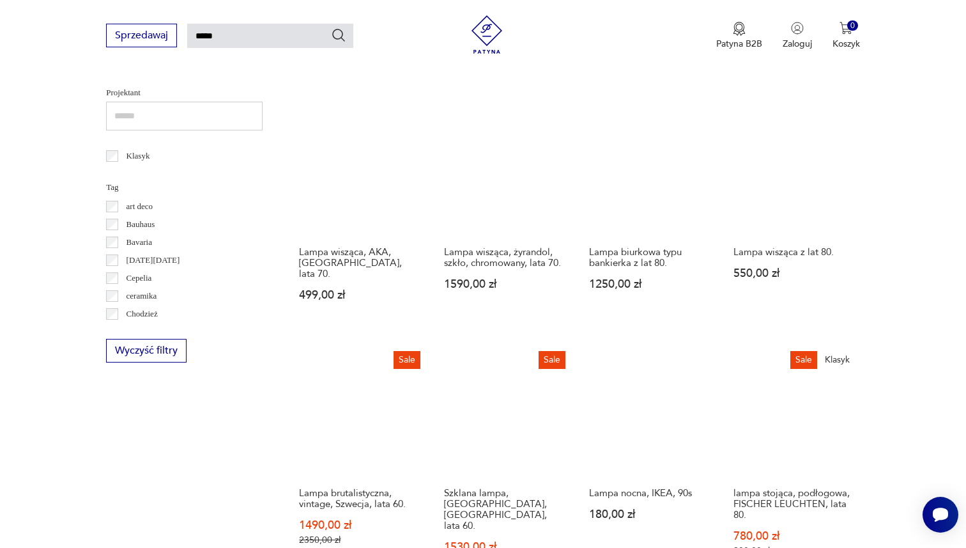
scroll to position [824, 0]
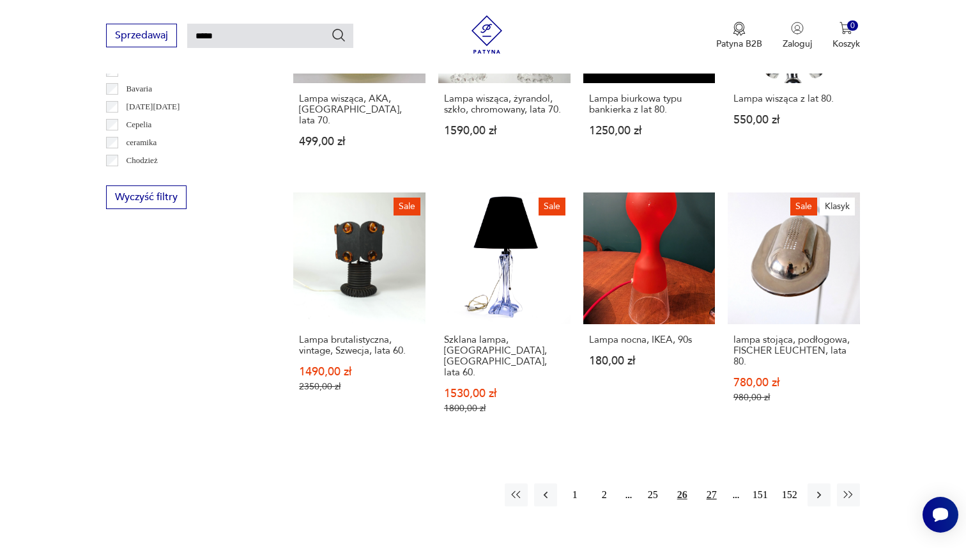
click at [711, 483] on button "27" at bounding box center [711, 494] width 23 height 23
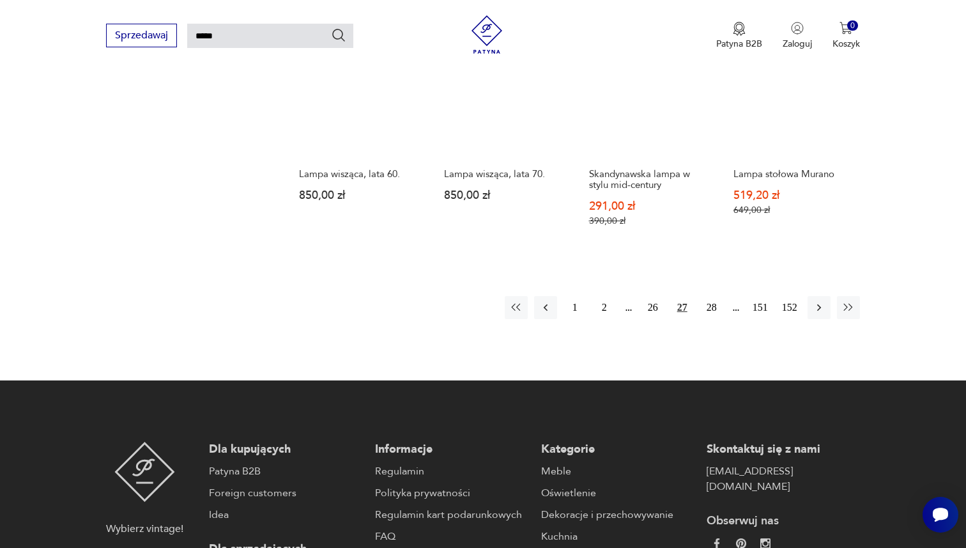
scroll to position [1033, 0]
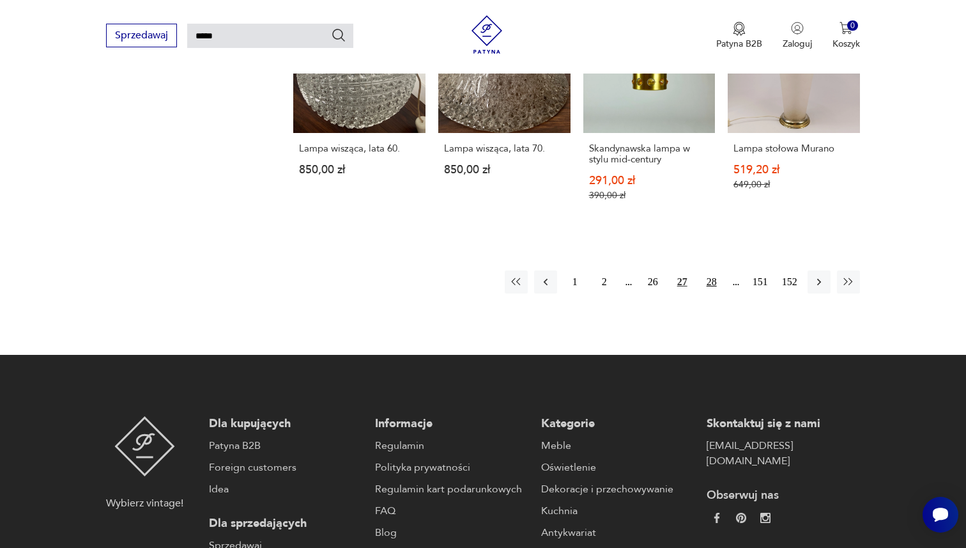
click at [709, 270] on button "28" at bounding box center [711, 281] width 23 height 23
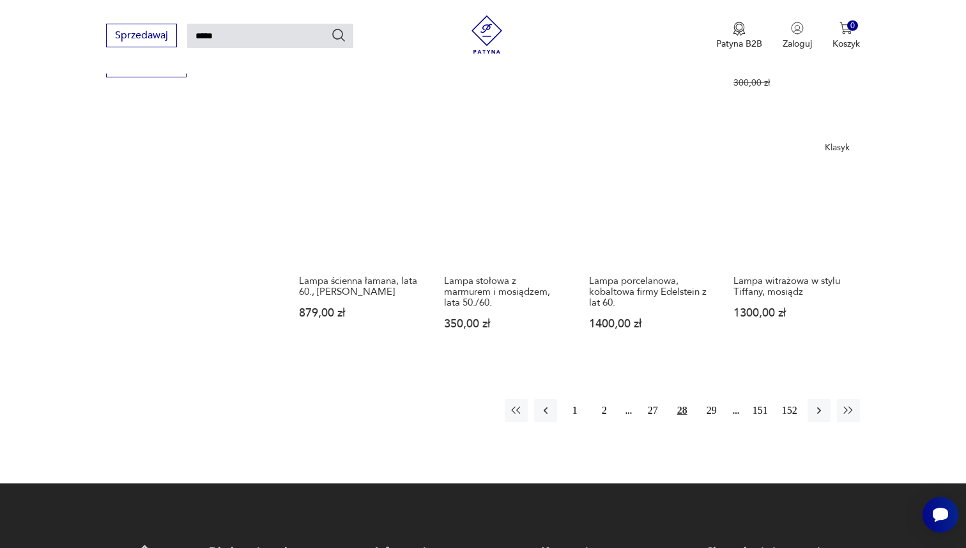
scroll to position [971, 0]
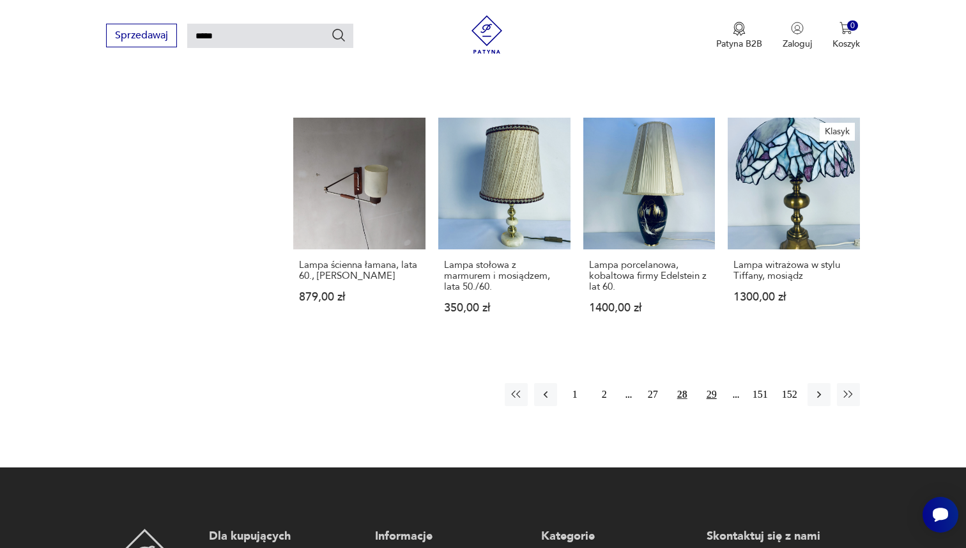
click at [712, 383] on button "29" at bounding box center [711, 394] width 23 height 23
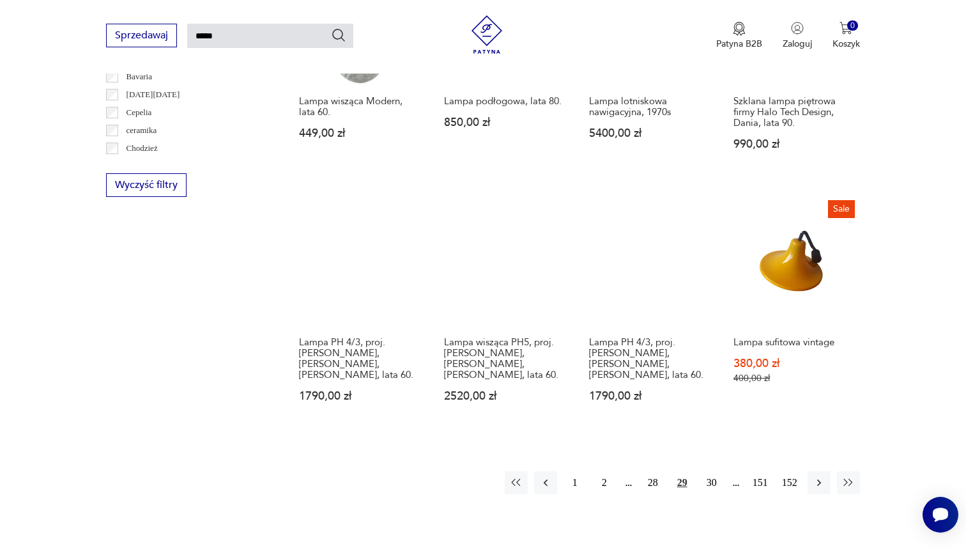
scroll to position [950, 0]
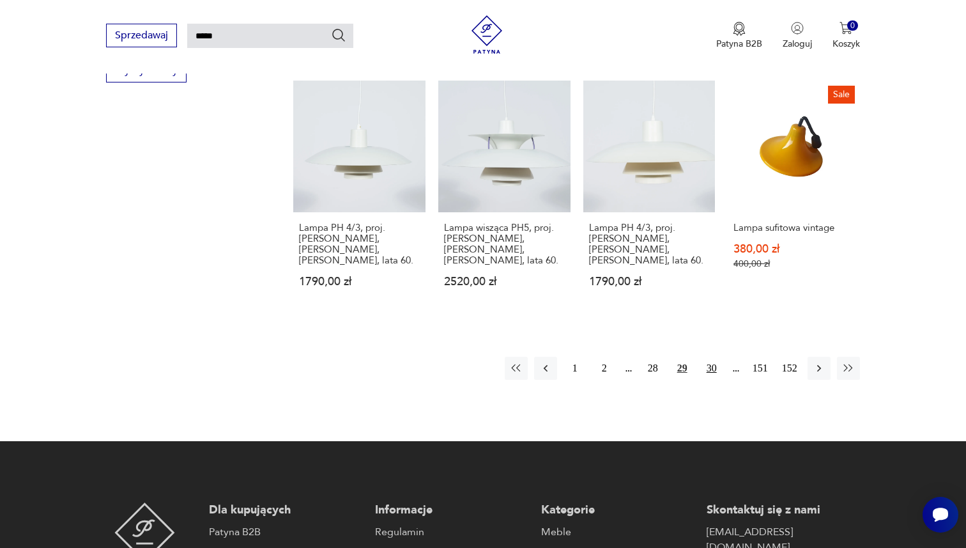
click at [711, 357] on button "30" at bounding box center [711, 368] width 23 height 23
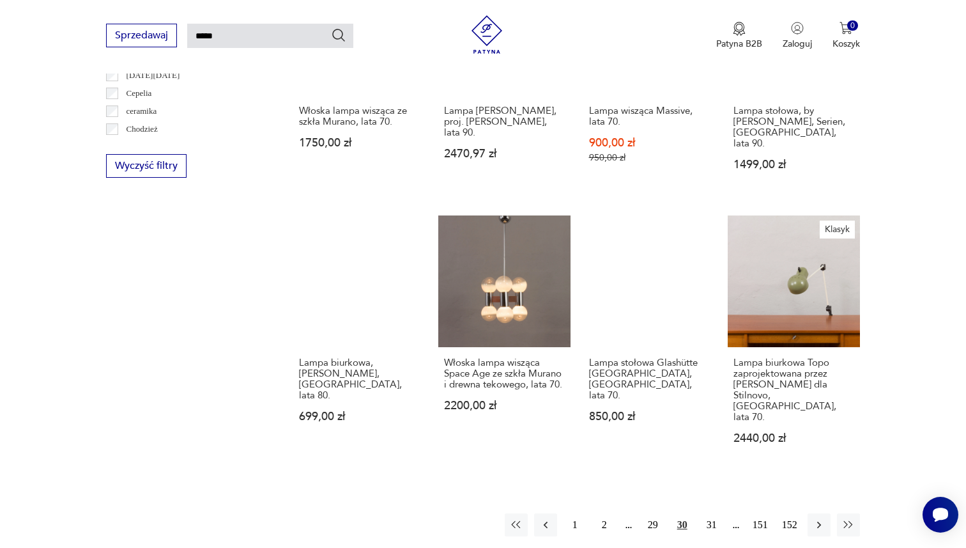
scroll to position [872, 0]
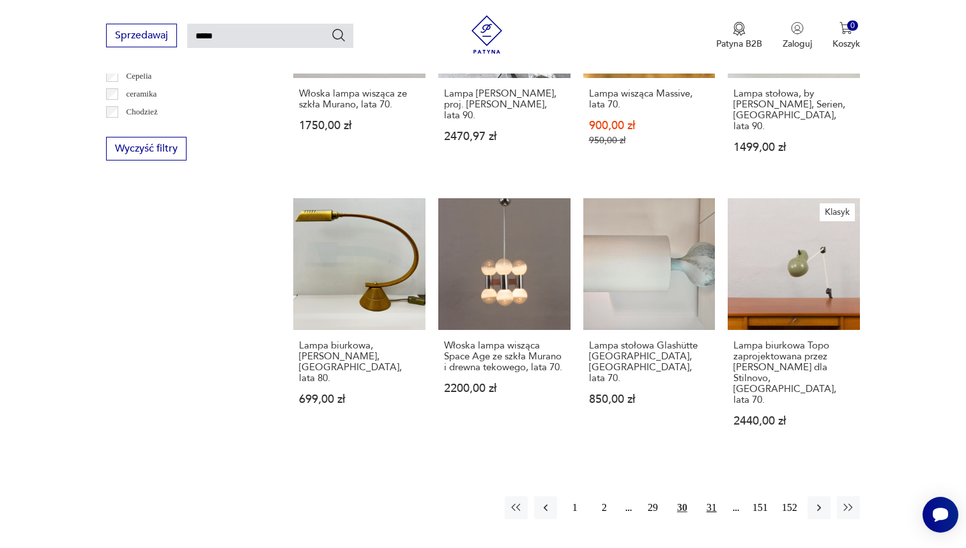
click at [714, 496] on button "31" at bounding box center [711, 507] width 23 height 23
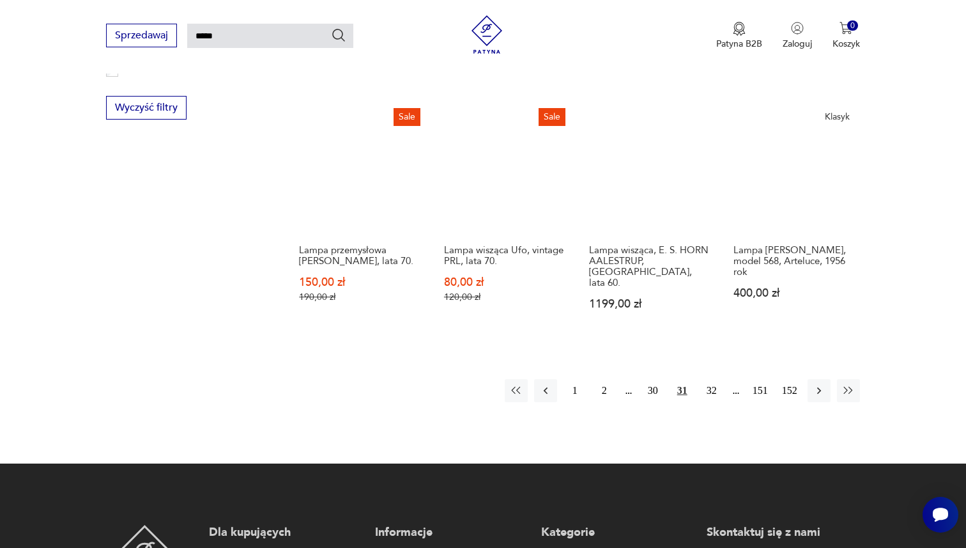
scroll to position [989, 0]
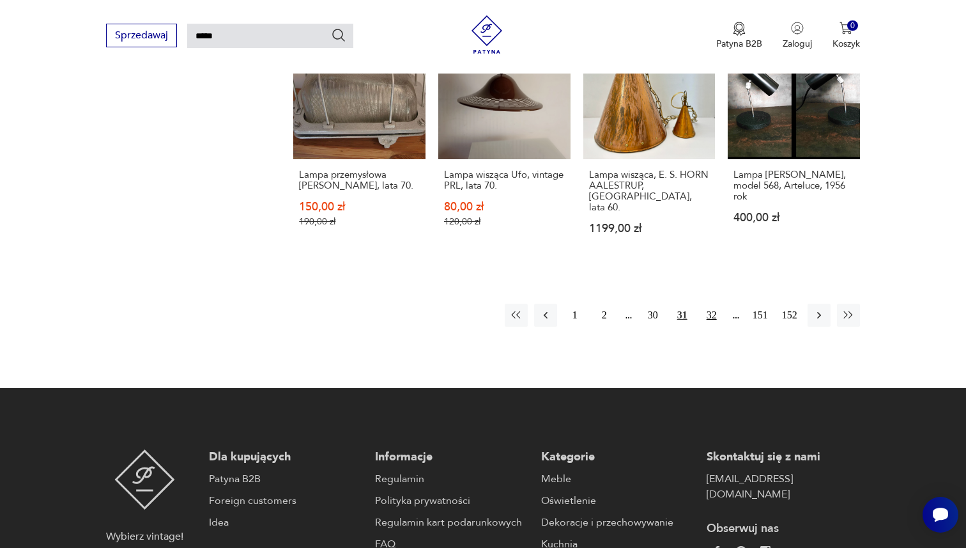
click at [711, 304] on button "32" at bounding box center [711, 315] width 23 height 23
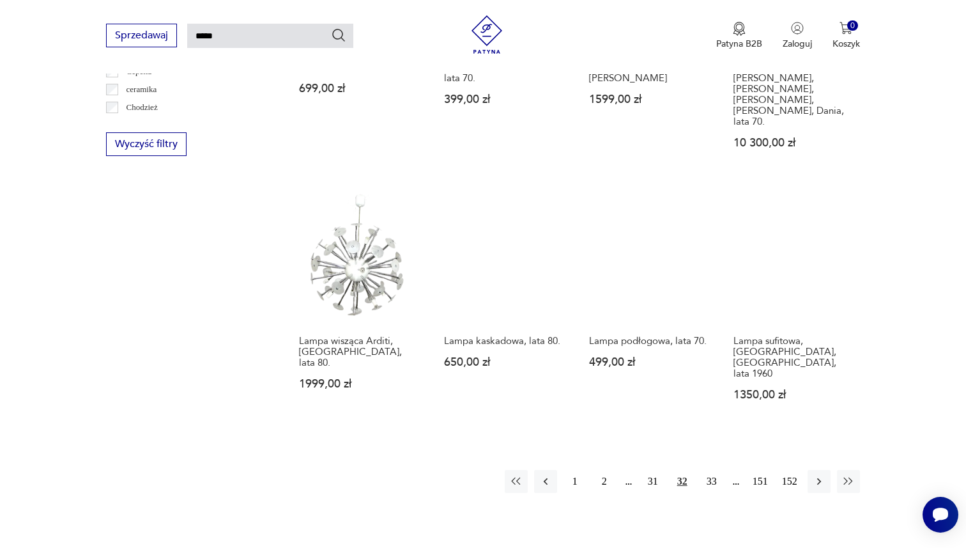
scroll to position [1003, 0]
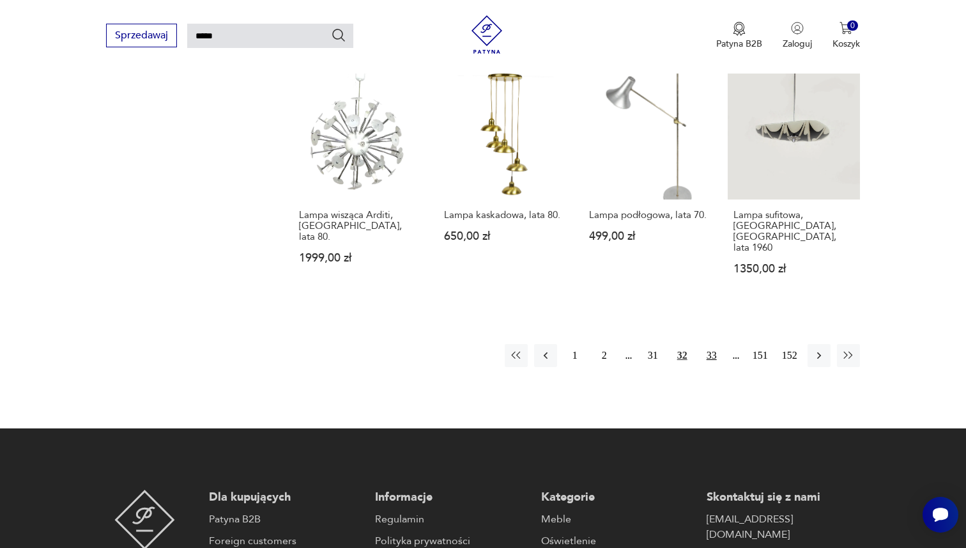
click at [707, 344] on button "33" at bounding box center [711, 355] width 23 height 23
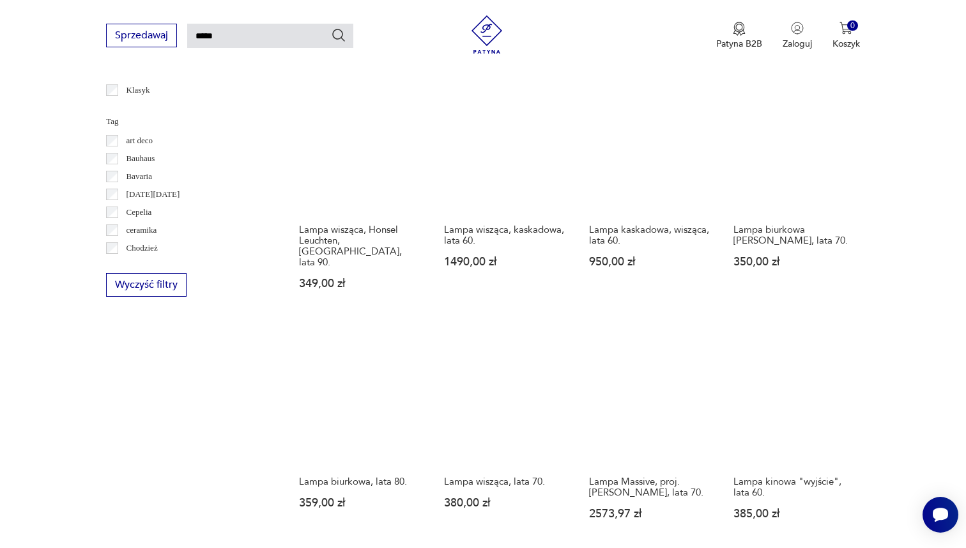
scroll to position [778, 0]
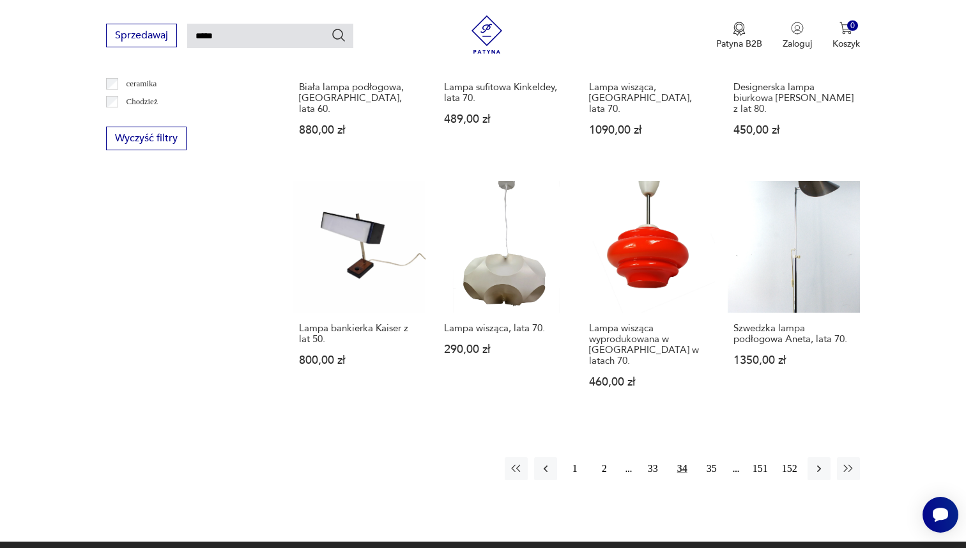
scroll to position [899, 0]
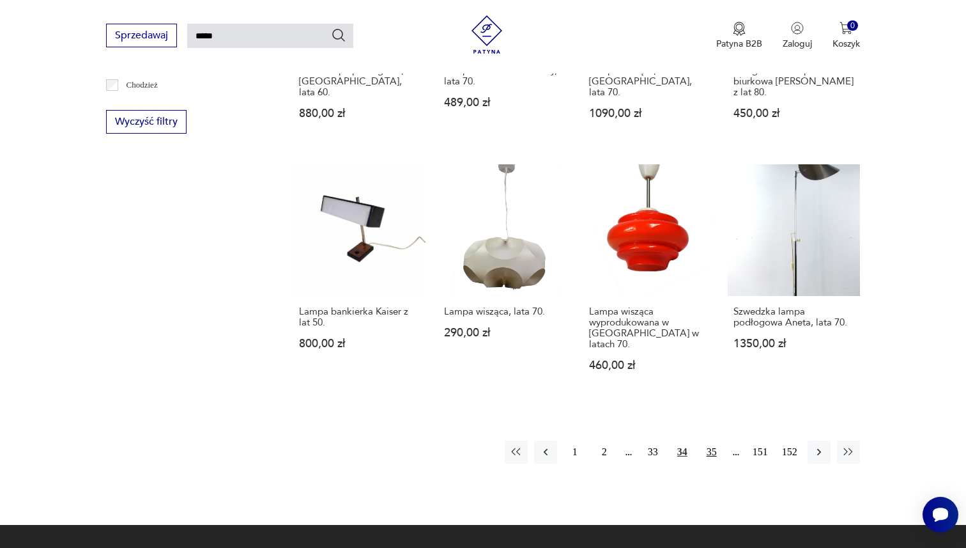
click at [710, 440] on button "35" at bounding box center [711, 451] width 23 height 23
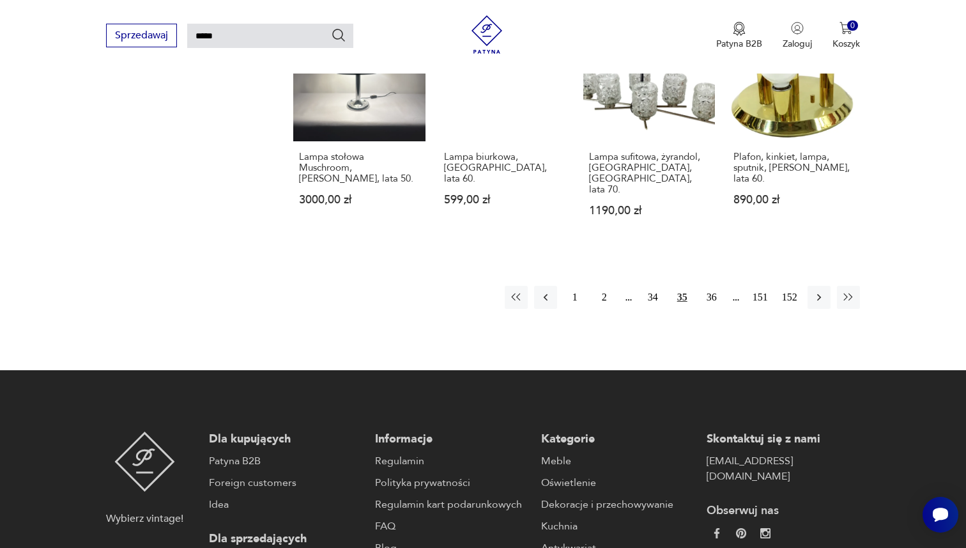
scroll to position [1067, 0]
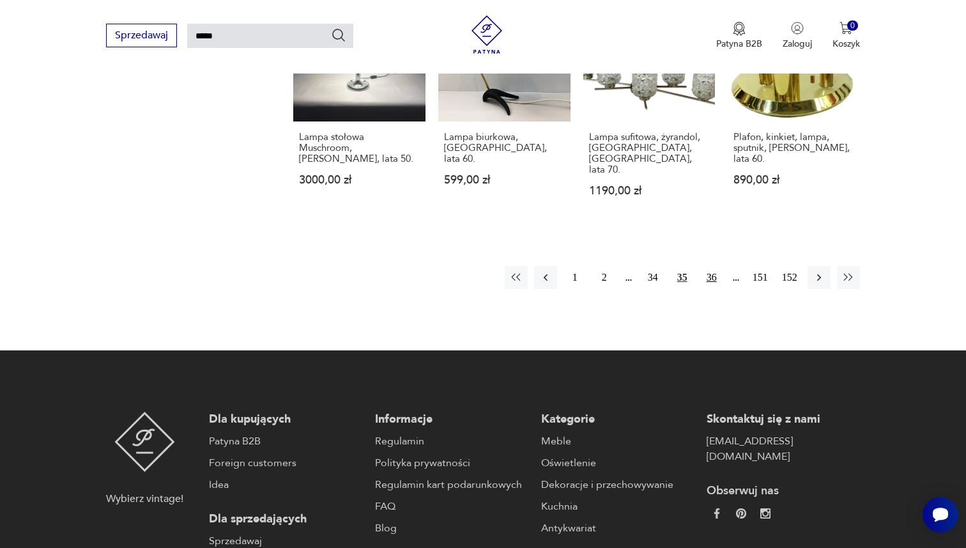
click at [711, 266] on button "36" at bounding box center [711, 277] width 23 height 23
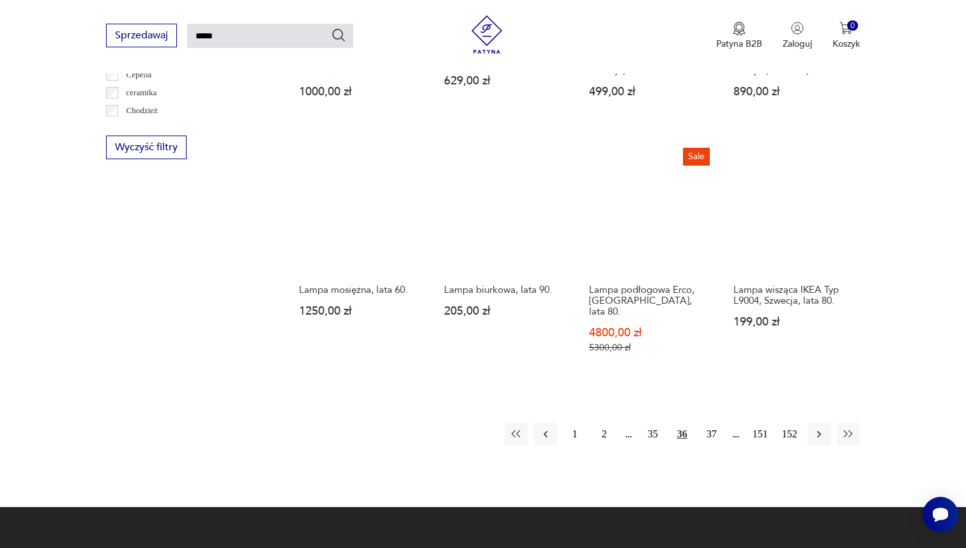
scroll to position [942, 0]
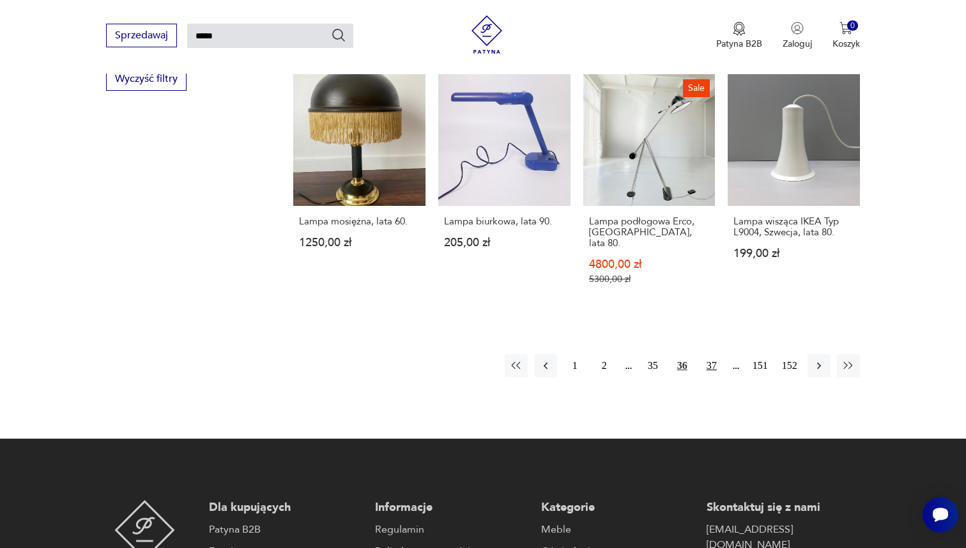
click at [713, 354] on button "37" at bounding box center [711, 365] width 23 height 23
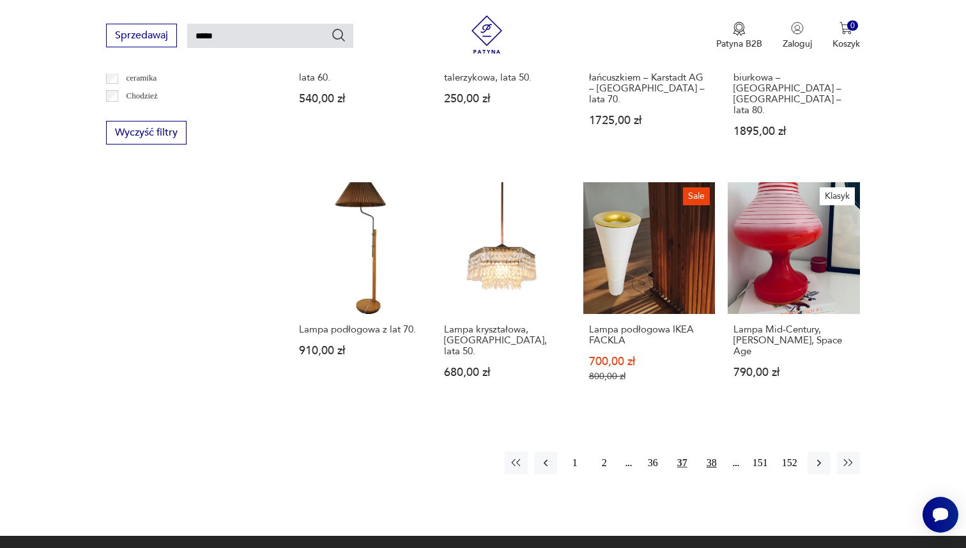
click at [709, 451] on button "38" at bounding box center [711, 462] width 23 height 23
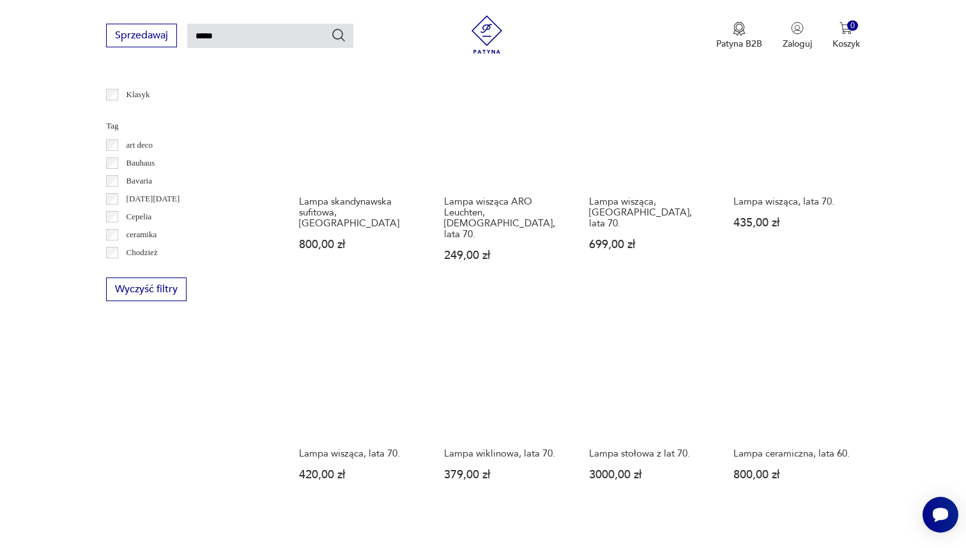
scroll to position [886, 0]
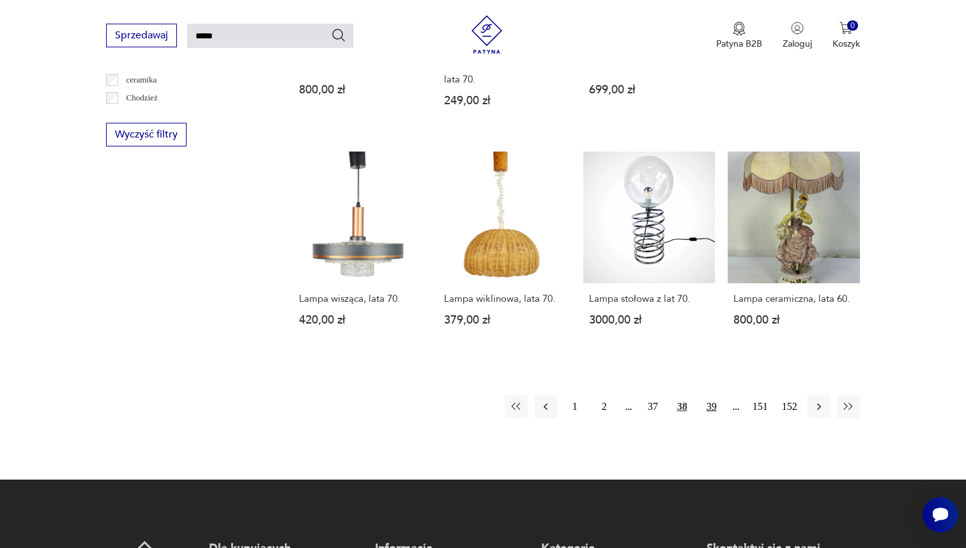
click at [711, 395] on button "39" at bounding box center [711, 406] width 23 height 23
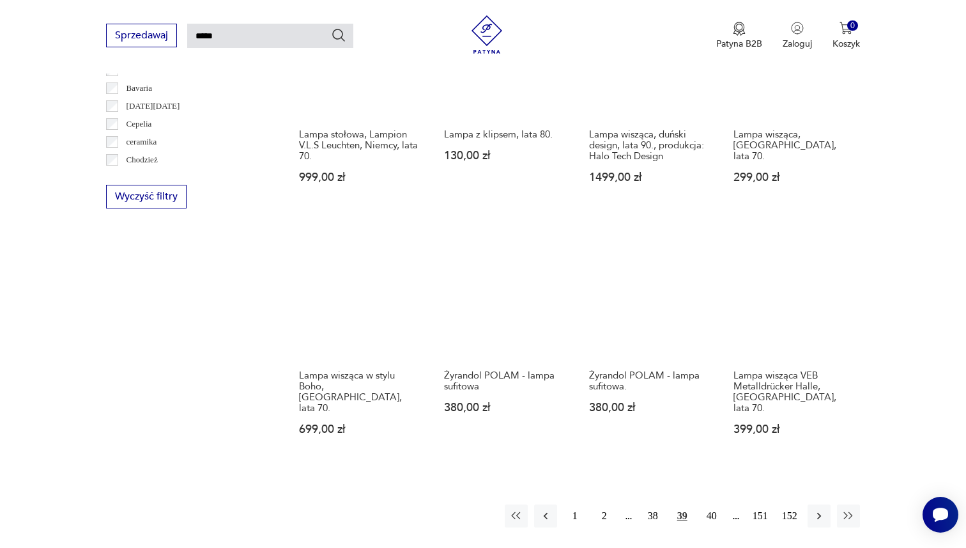
scroll to position [902, 0]
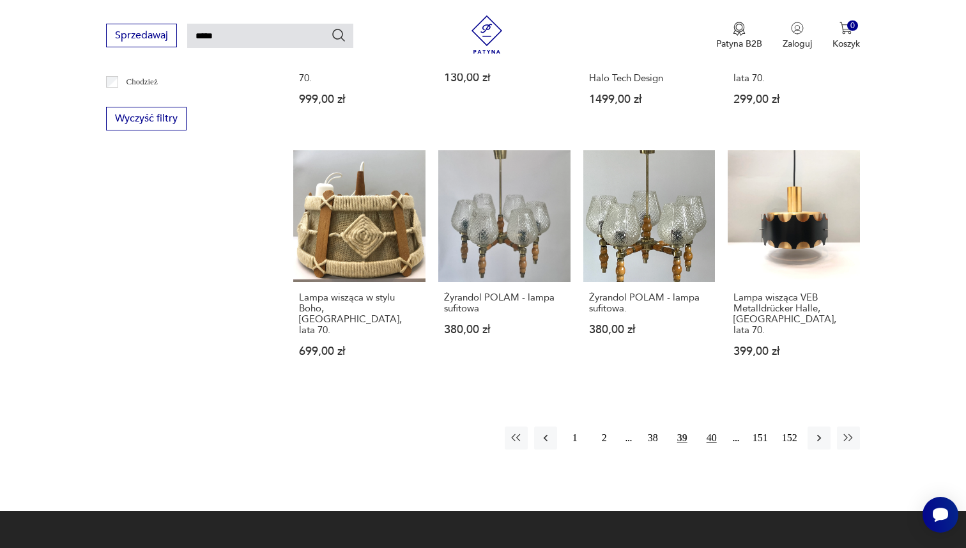
click at [704, 426] on button "40" at bounding box center [711, 437] width 23 height 23
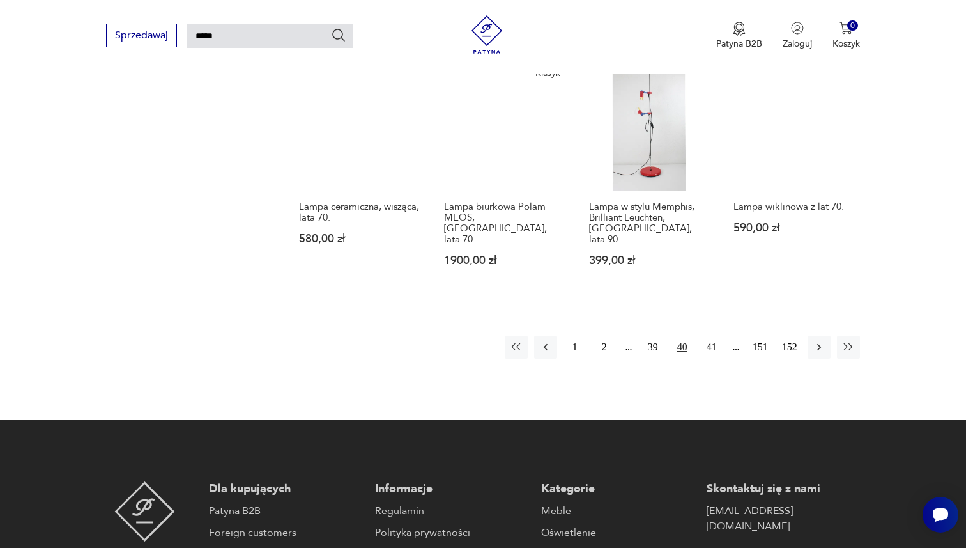
scroll to position [1019, 0]
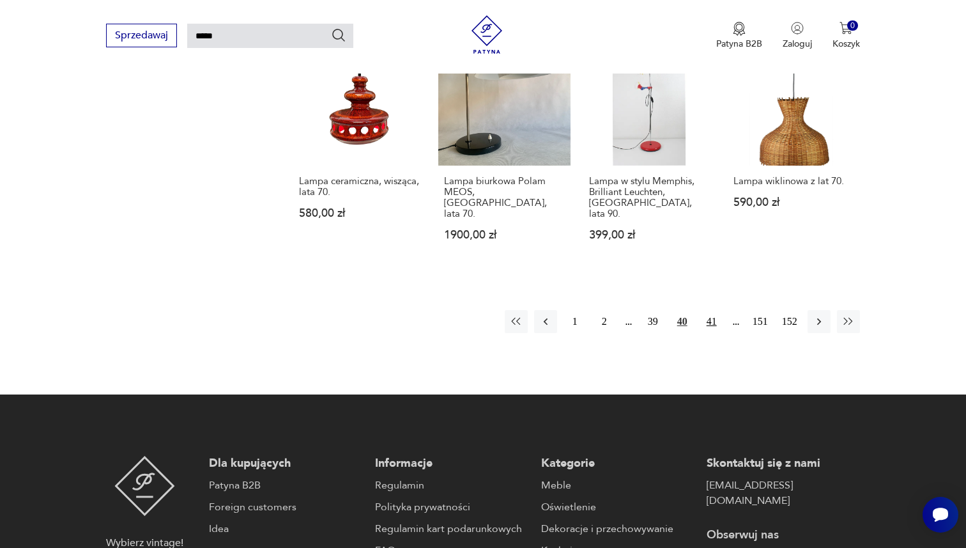
click at [714, 310] on button "41" at bounding box center [711, 321] width 23 height 23
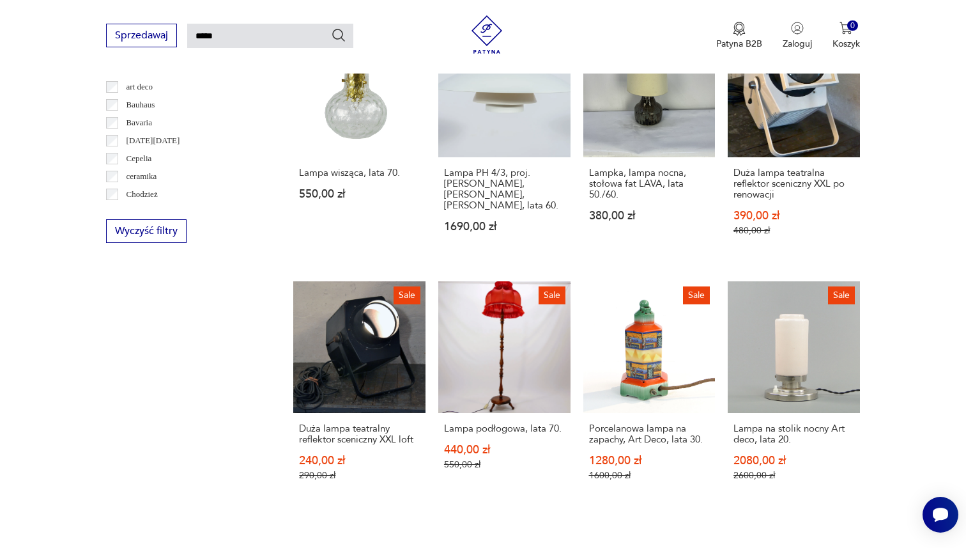
scroll to position [897, 0]
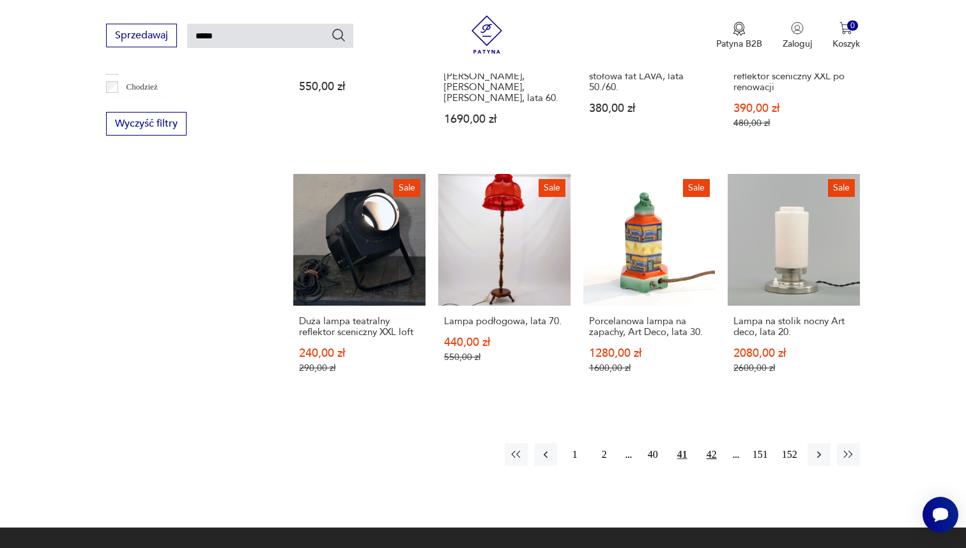
click at [709, 443] on button "42" at bounding box center [711, 454] width 23 height 23
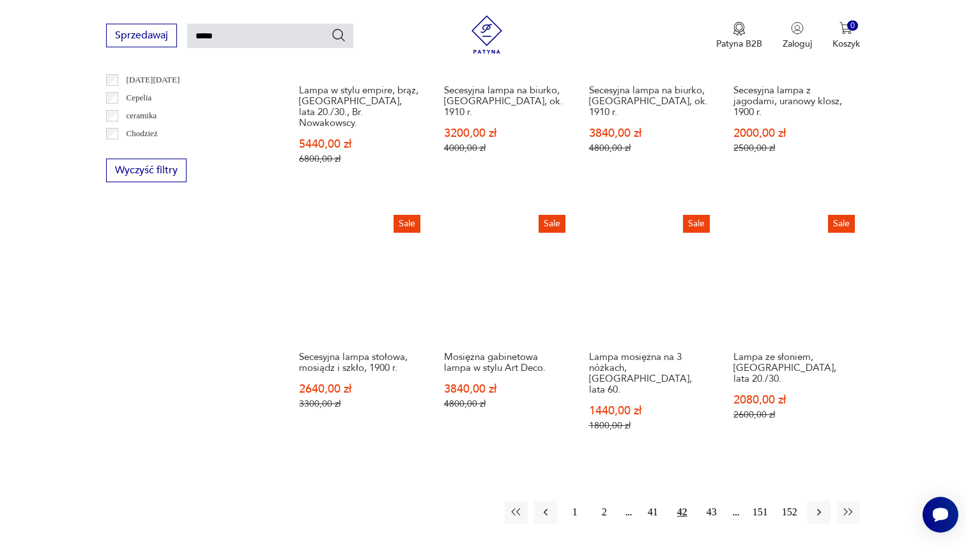
scroll to position [915, 0]
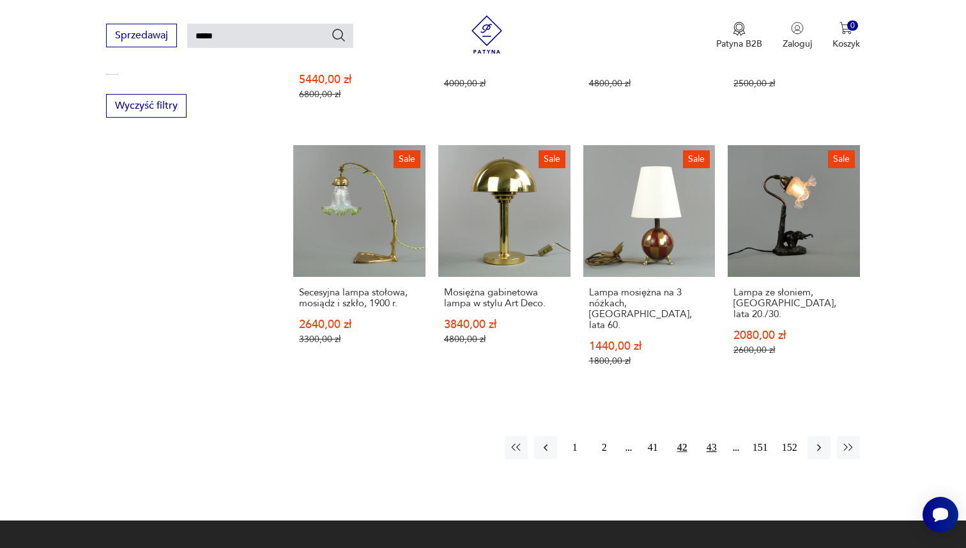
click at [708, 436] on button "43" at bounding box center [711, 447] width 23 height 23
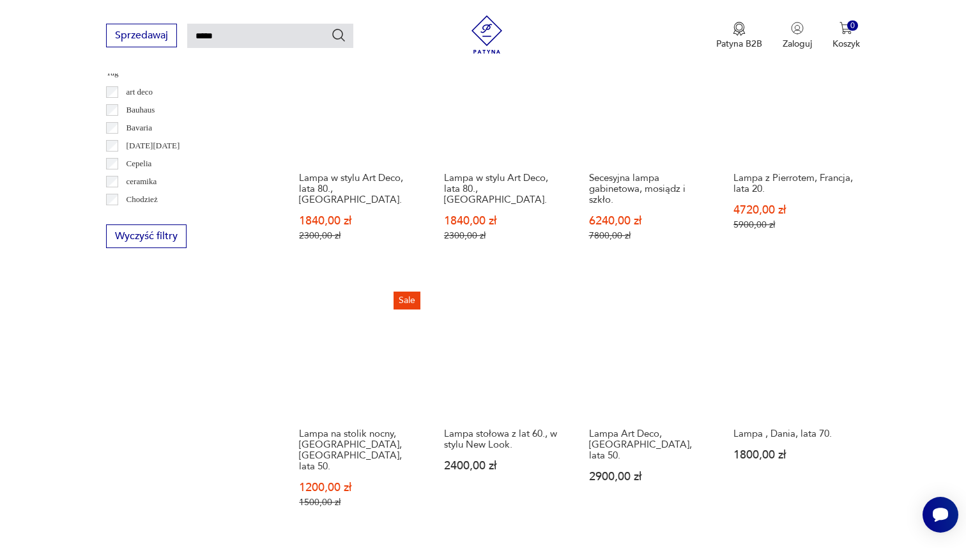
scroll to position [850, 0]
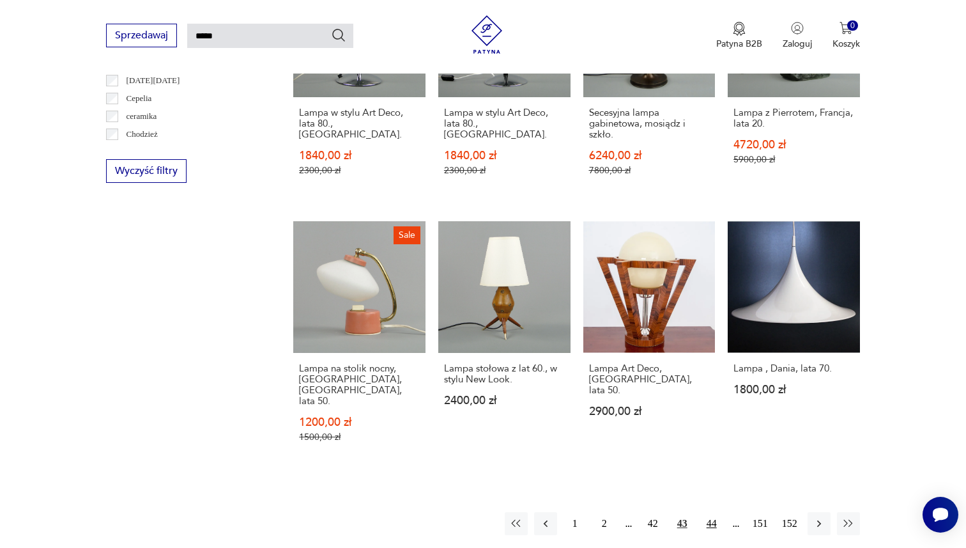
click at [712, 512] on button "44" at bounding box center [711, 523] width 23 height 23
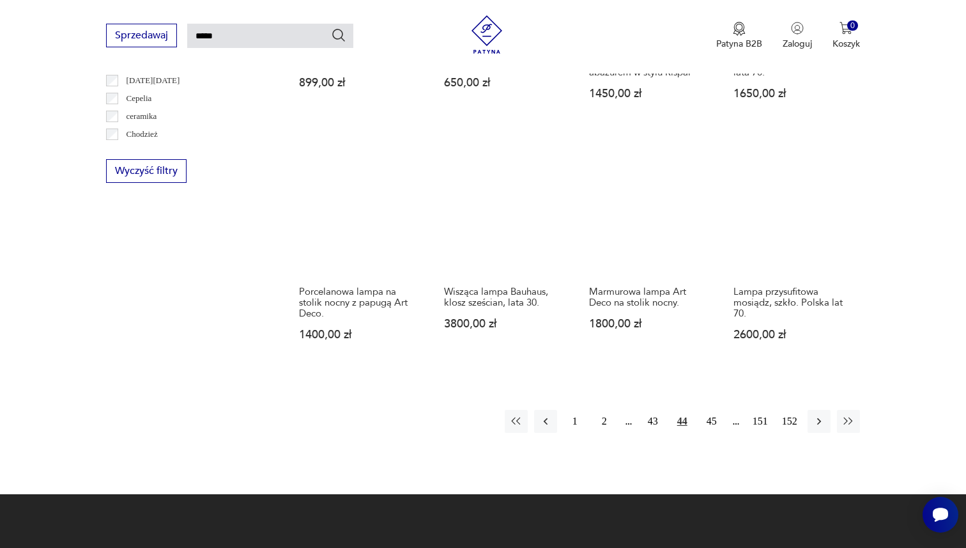
scroll to position [799, 0]
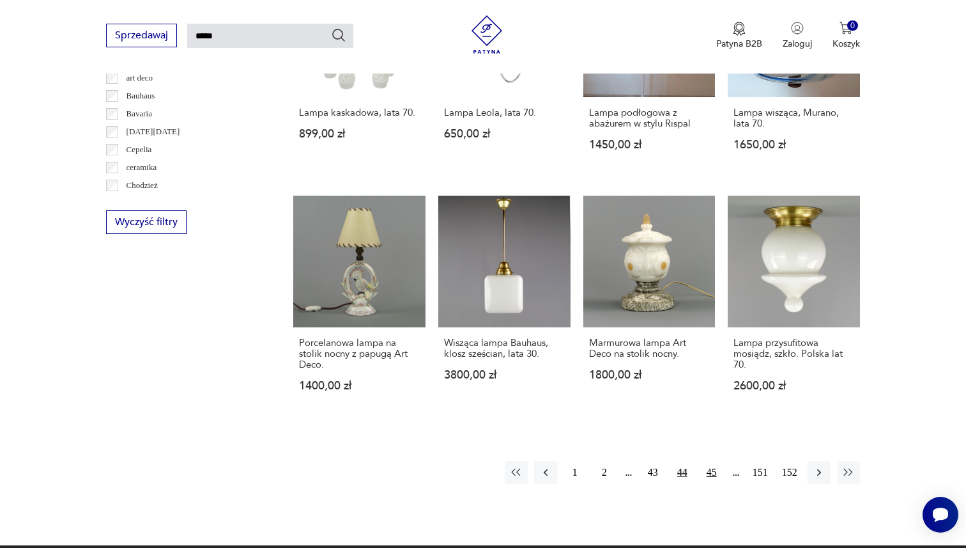
click at [710, 471] on button "45" at bounding box center [711, 472] width 23 height 23
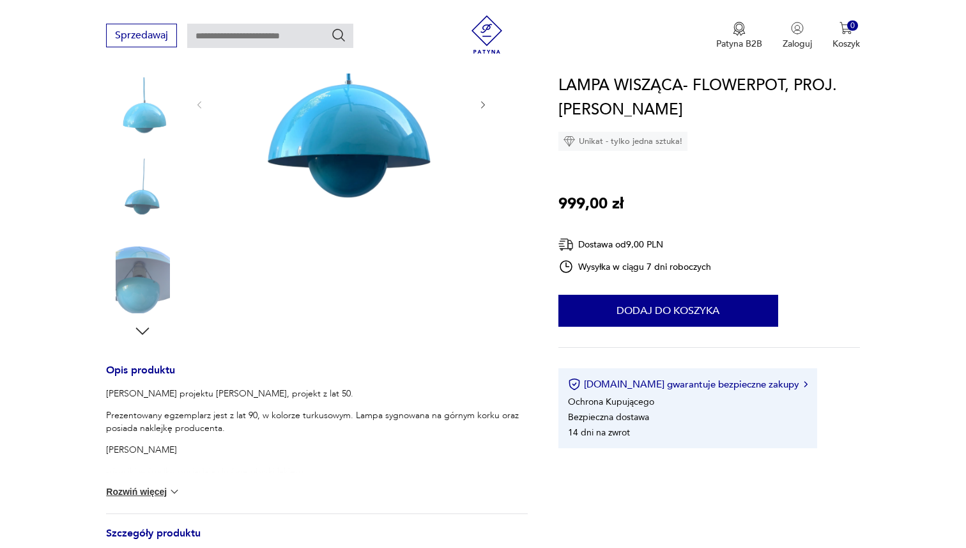
scroll to position [243, 0]
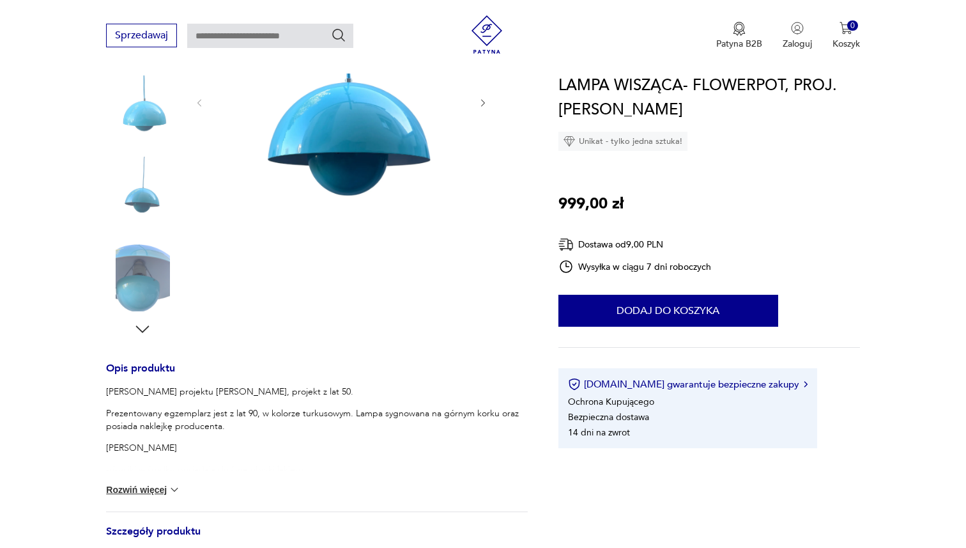
click at [133, 339] on div "Klasyk Opis produktu Lampa projektu [PERSON_NAME], projekt z lat 50. Prezentowa…" at bounding box center [317, 344] width 422 height 752
click at [148, 330] on icon "button" at bounding box center [142, 329] width 19 height 19
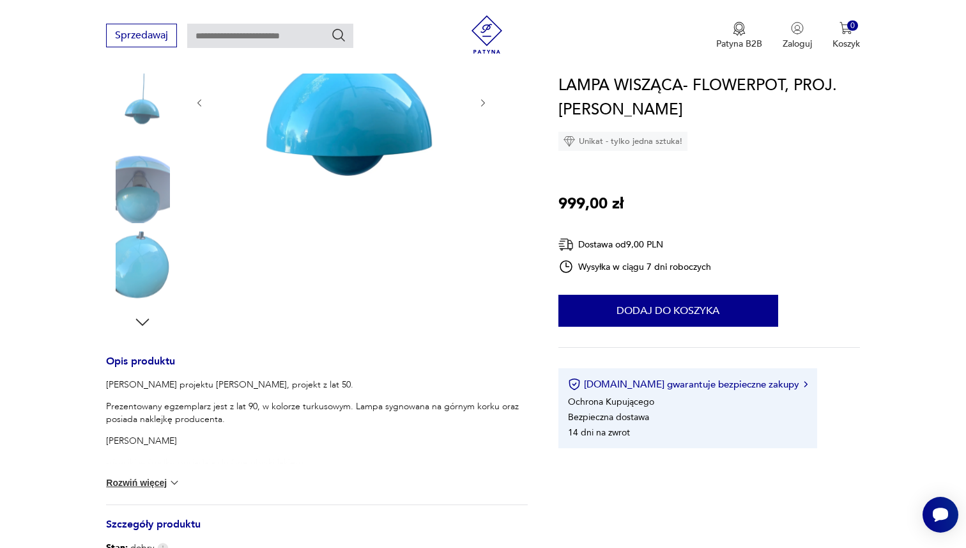
click at [148, 330] on icon "button" at bounding box center [142, 321] width 19 height 19
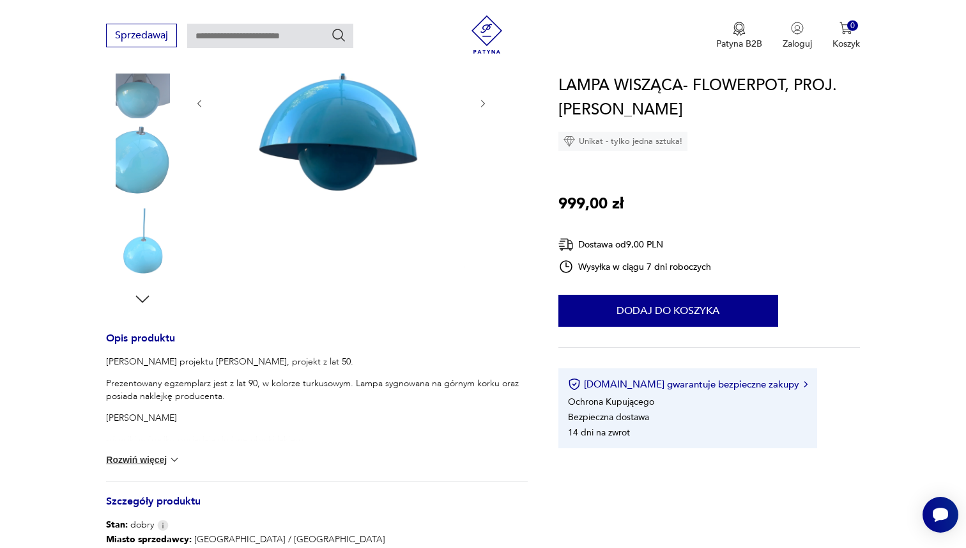
scroll to position [274, 0]
click at [148, 330] on div "Klasyk Opis produktu Lampa projektu [PERSON_NAME], projekt z lat 50. Prezentowa…" at bounding box center [317, 313] width 422 height 752
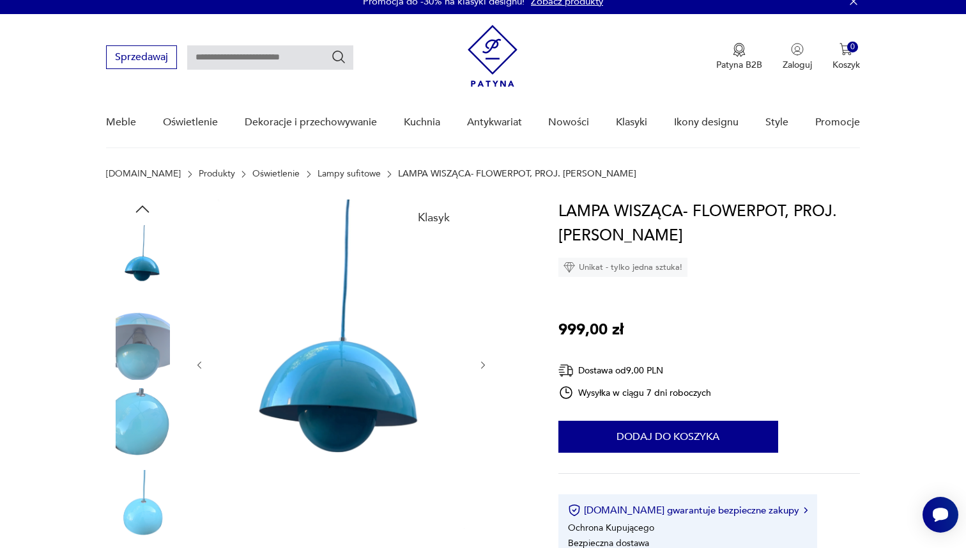
scroll to position [0, 0]
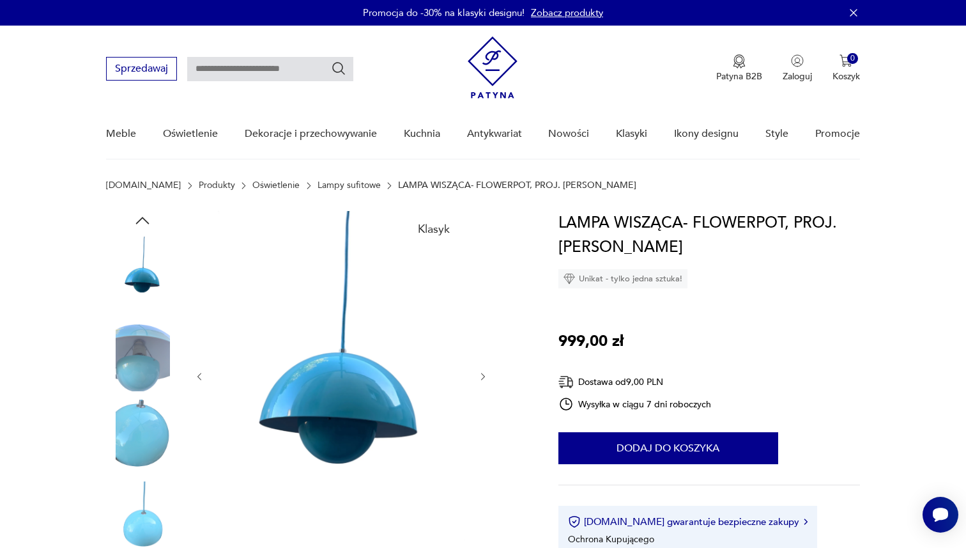
click at [125, 258] on img at bounding box center [142, 272] width 73 height 73
click at [139, 211] on icon "button" at bounding box center [142, 220] width 19 height 19
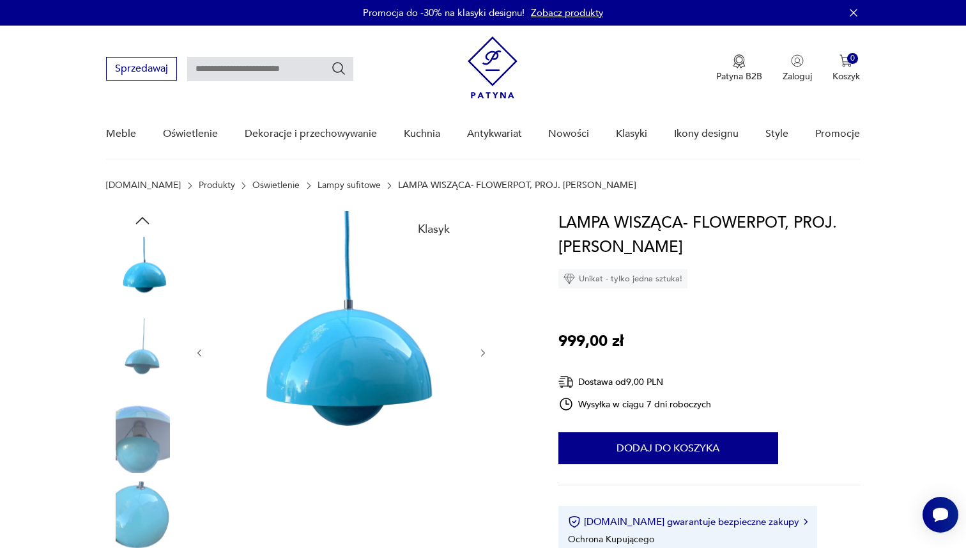
click at [139, 211] on icon "button" at bounding box center [142, 220] width 19 height 19
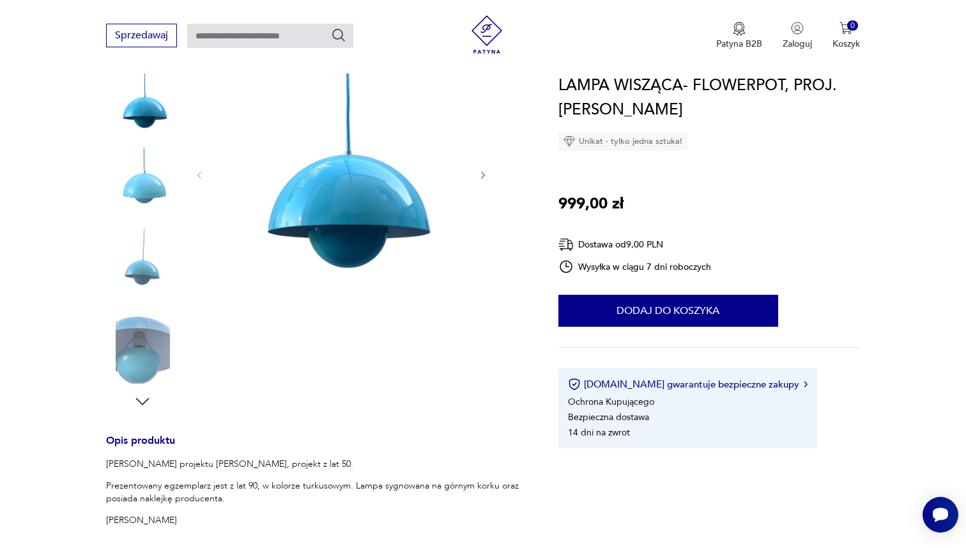
scroll to position [171, 0]
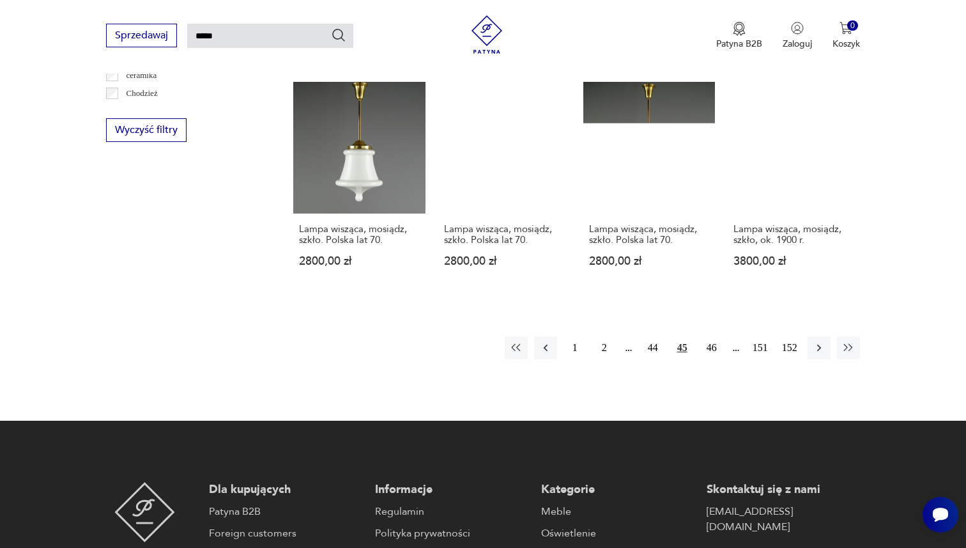
scroll to position [987, 0]
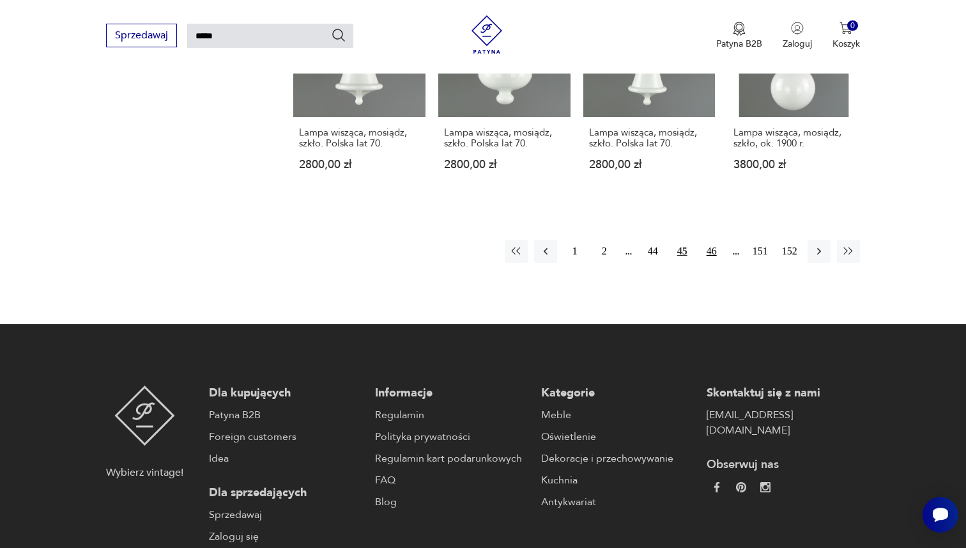
click at [703, 253] on button "46" at bounding box center [711, 251] width 23 height 23
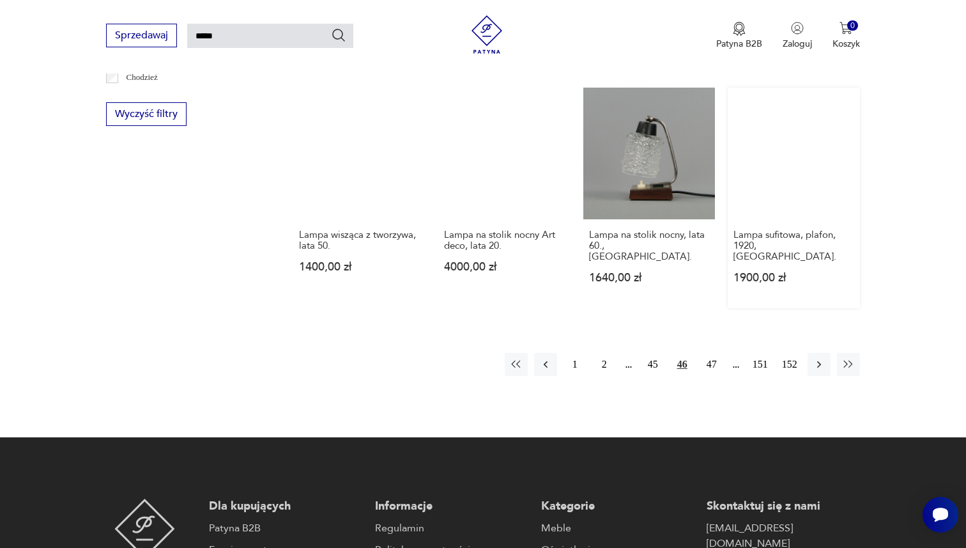
scroll to position [985, 0]
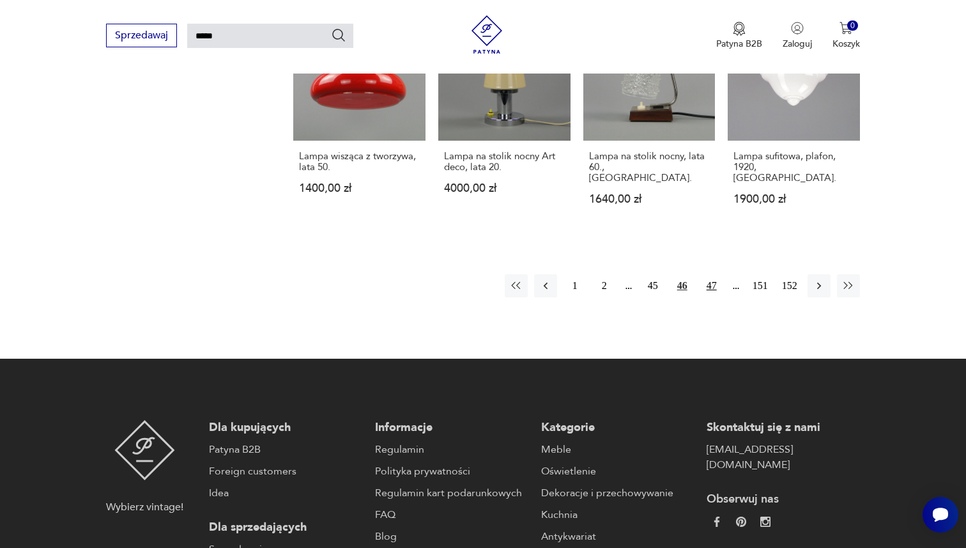
click at [709, 274] on button "47" at bounding box center [711, 285] width 23 height 23
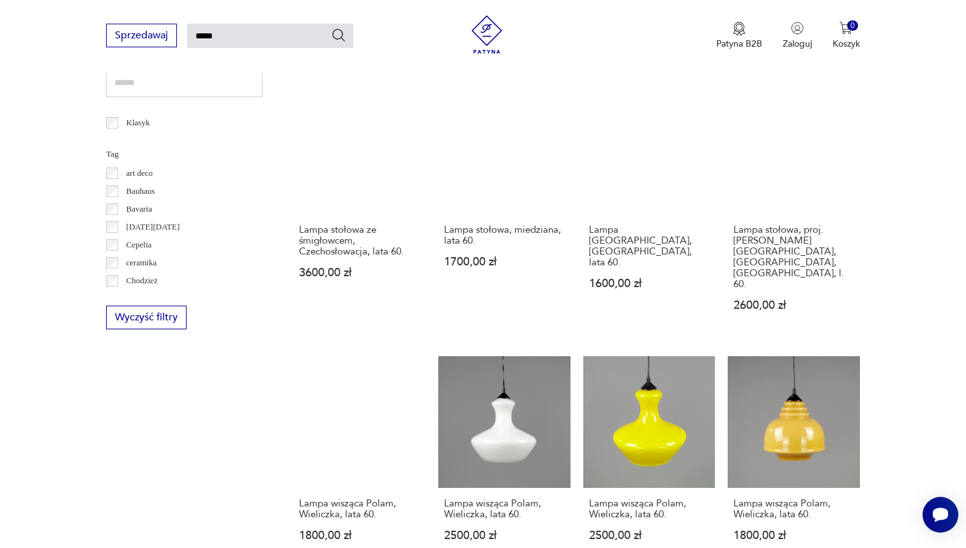
scroll to position [860, 0]
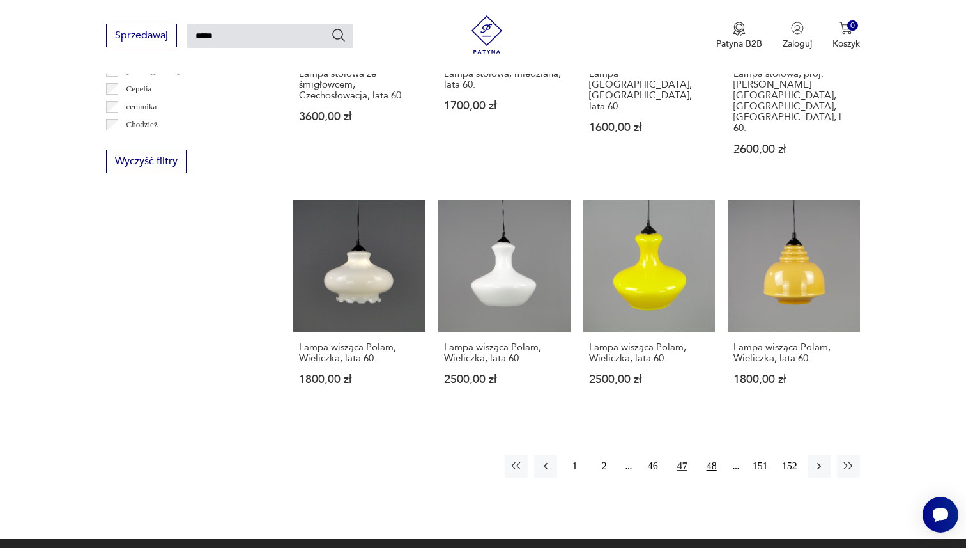
click at [711, 454] on button "48" at bounding box center [711, 465] width 23 height 23
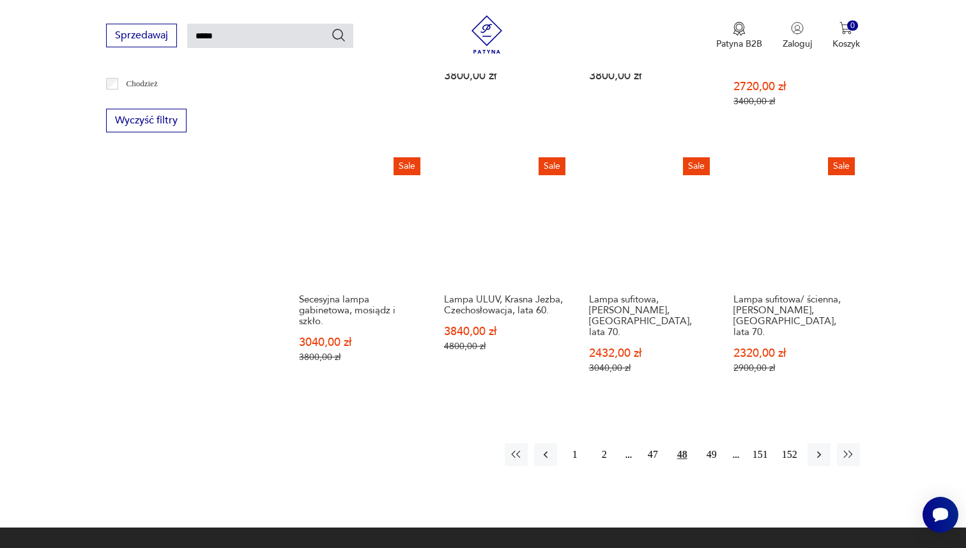
scroll to position [934, 0]
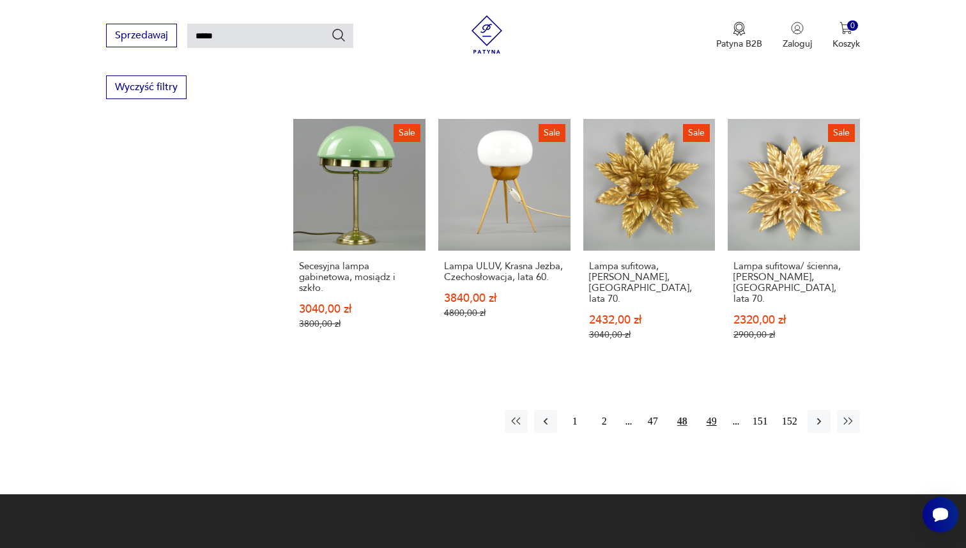
click at [714, 410] on button "49" at bounding box center [711, 421] width 23 height 23
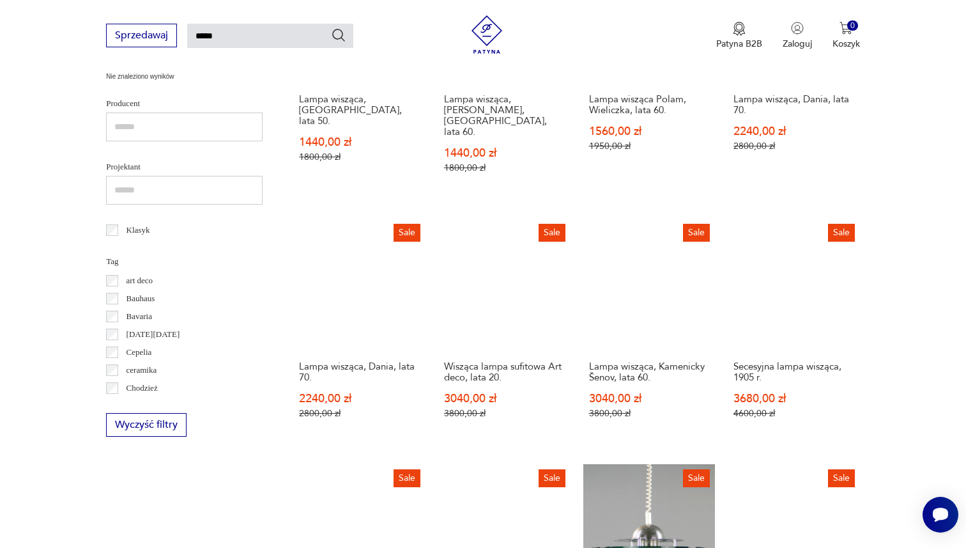
scroll to position [790, 0]
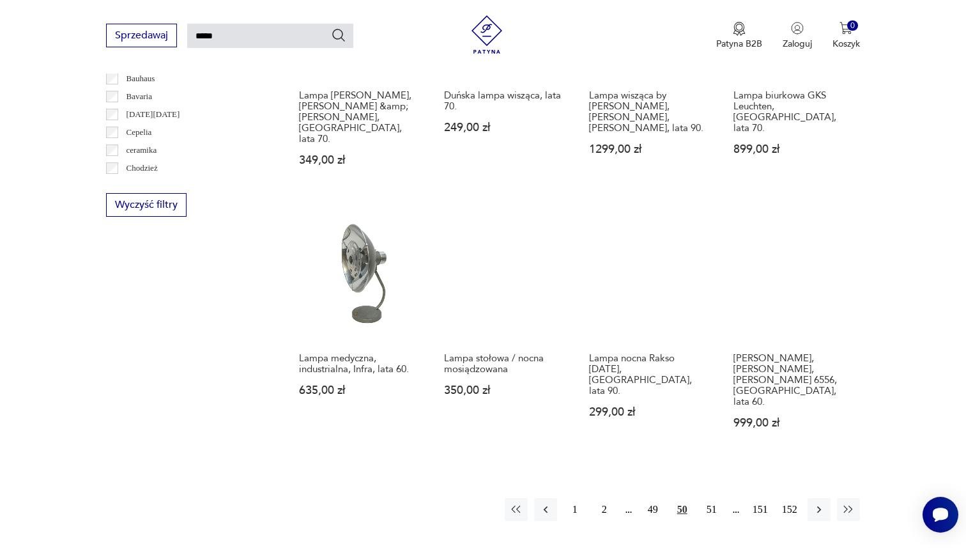
scroll to position [877, 0]
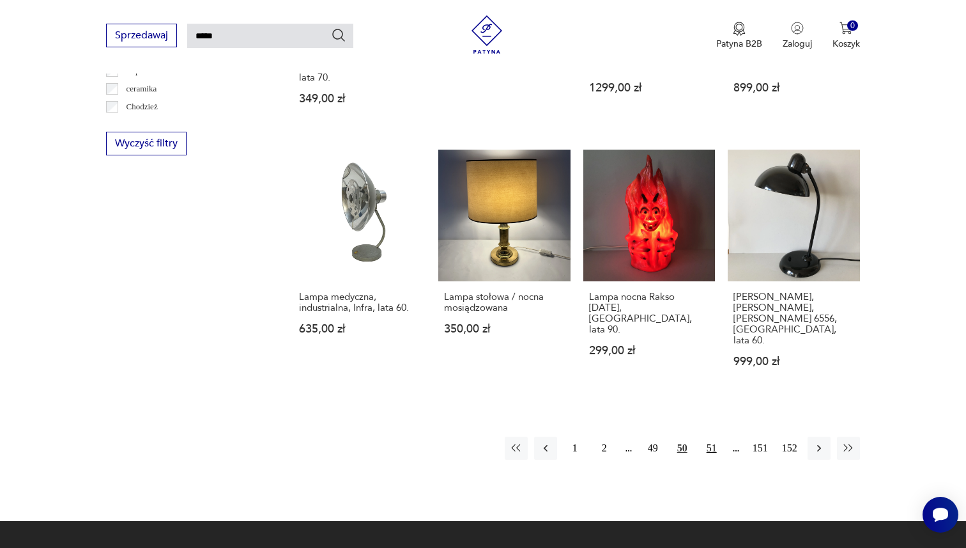
click at [709, 436] on button "51" at bounding box center [711, 447] width 23 height 23
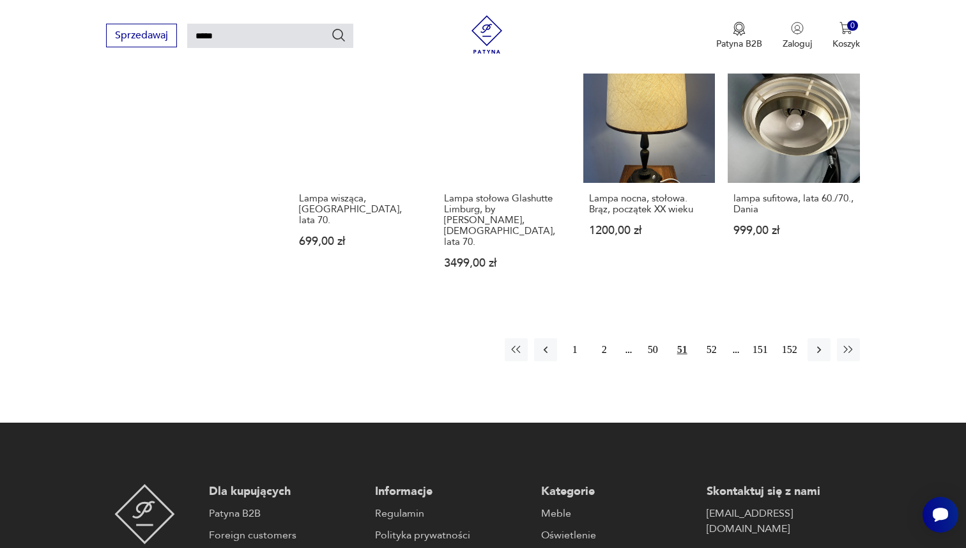
scroll to position [998, 0]
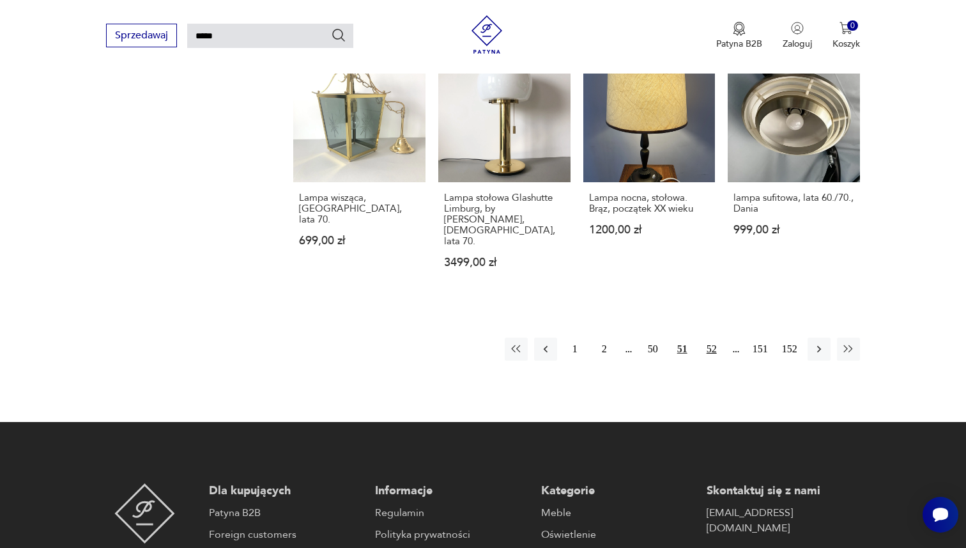
click at [714, 337] on button "52" at bounding box center [711, 348] width 23 height 23
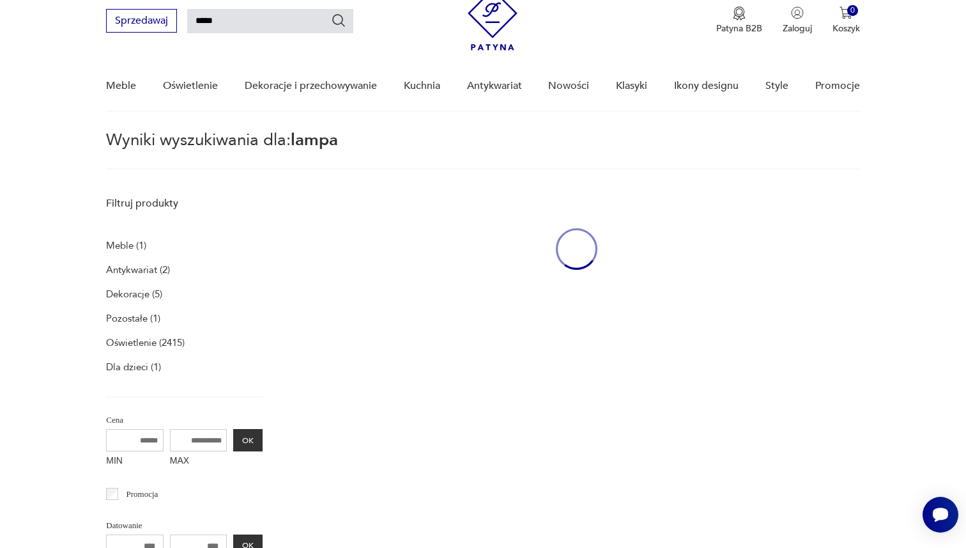
scroll to position [45, 0]
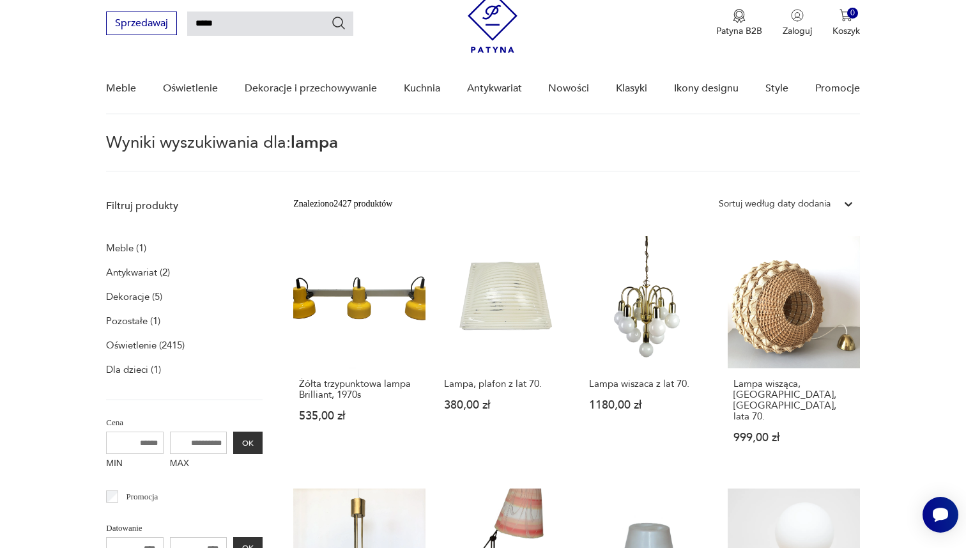
drag, startPoint x: 222, startPoint y: 26, endPoint x: 189, endPoint y: 20, distance: 34.4
click at [189, 20] on input "*****" at bounding box center [270, 24] width 166 height 24
type input "********"
